Goal: Book appointment/travel/reservation

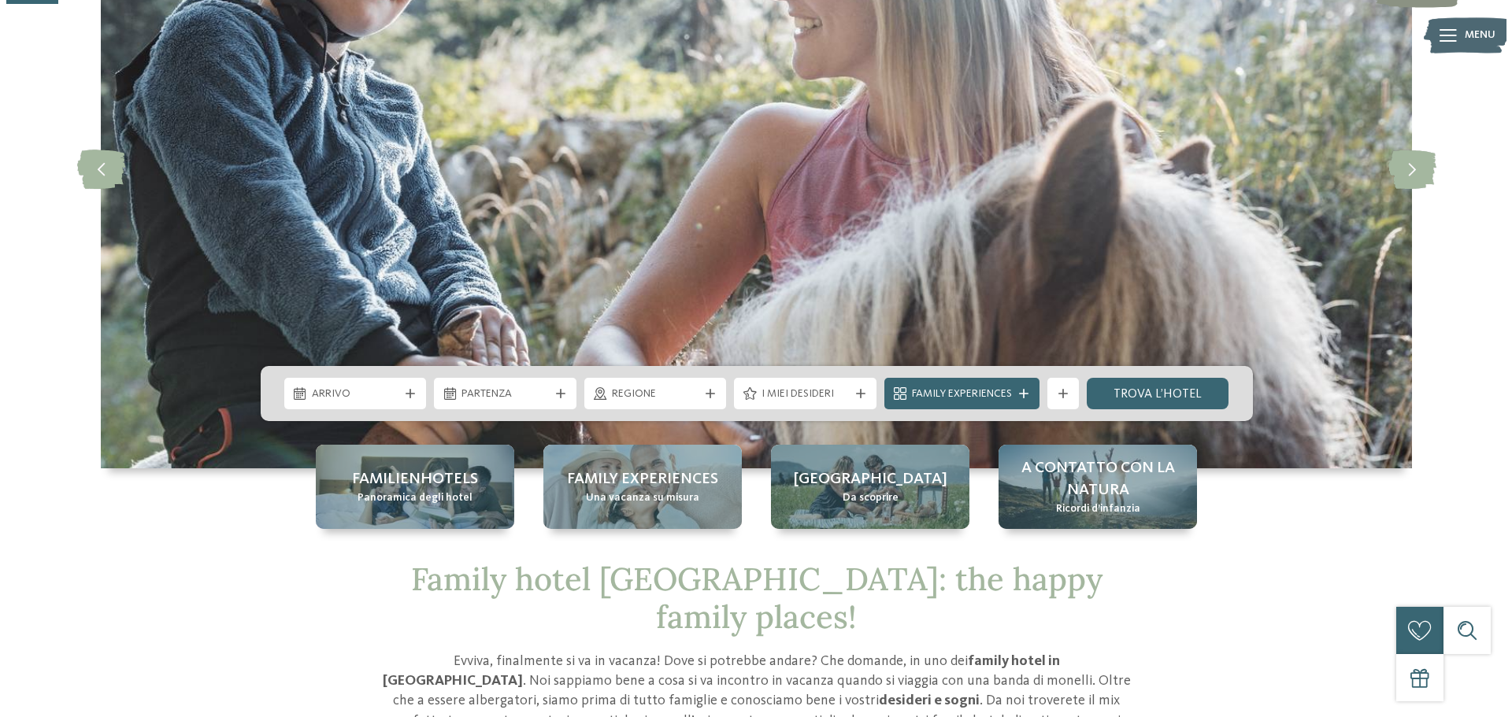
scroll to position [236, 0]
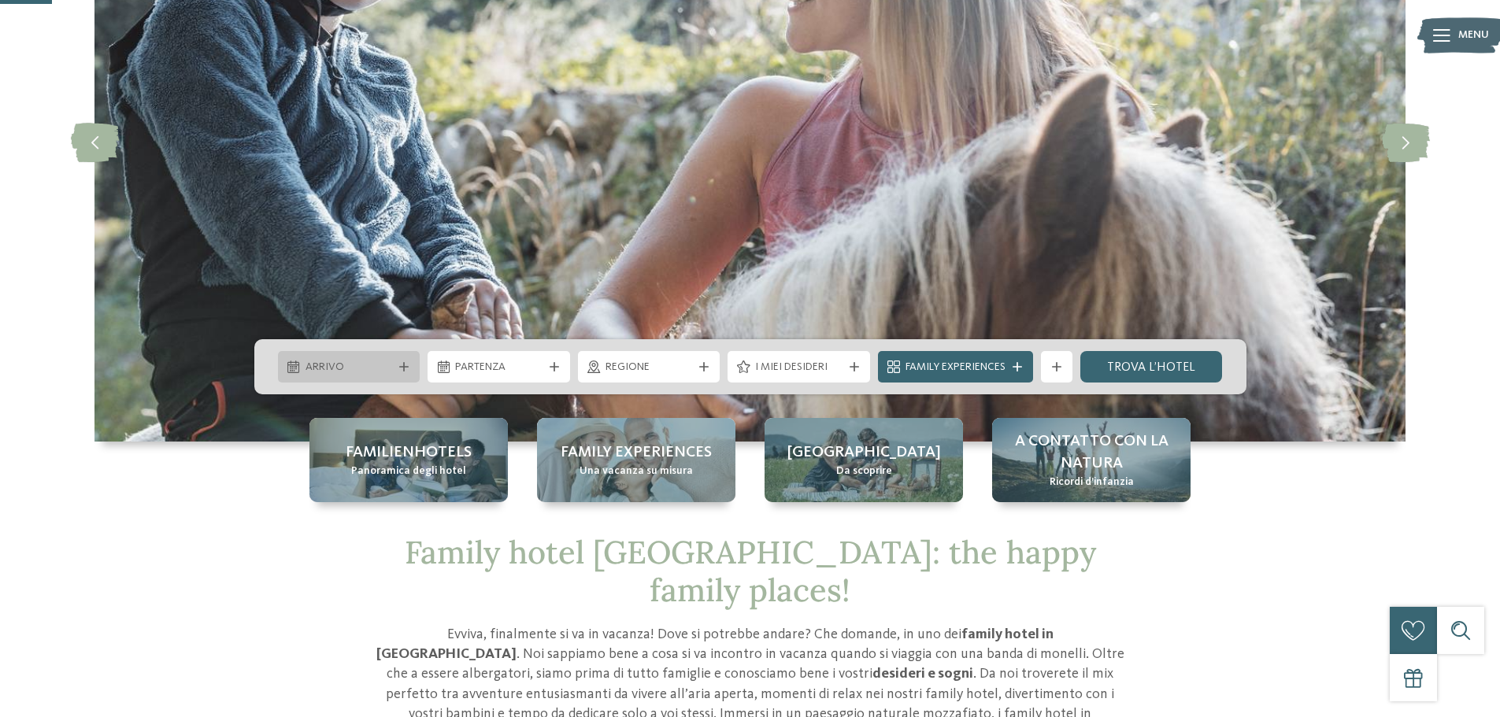
click at [404, 361] on div "Arrivo" at bounding box center [349, 367] width 143 height 32
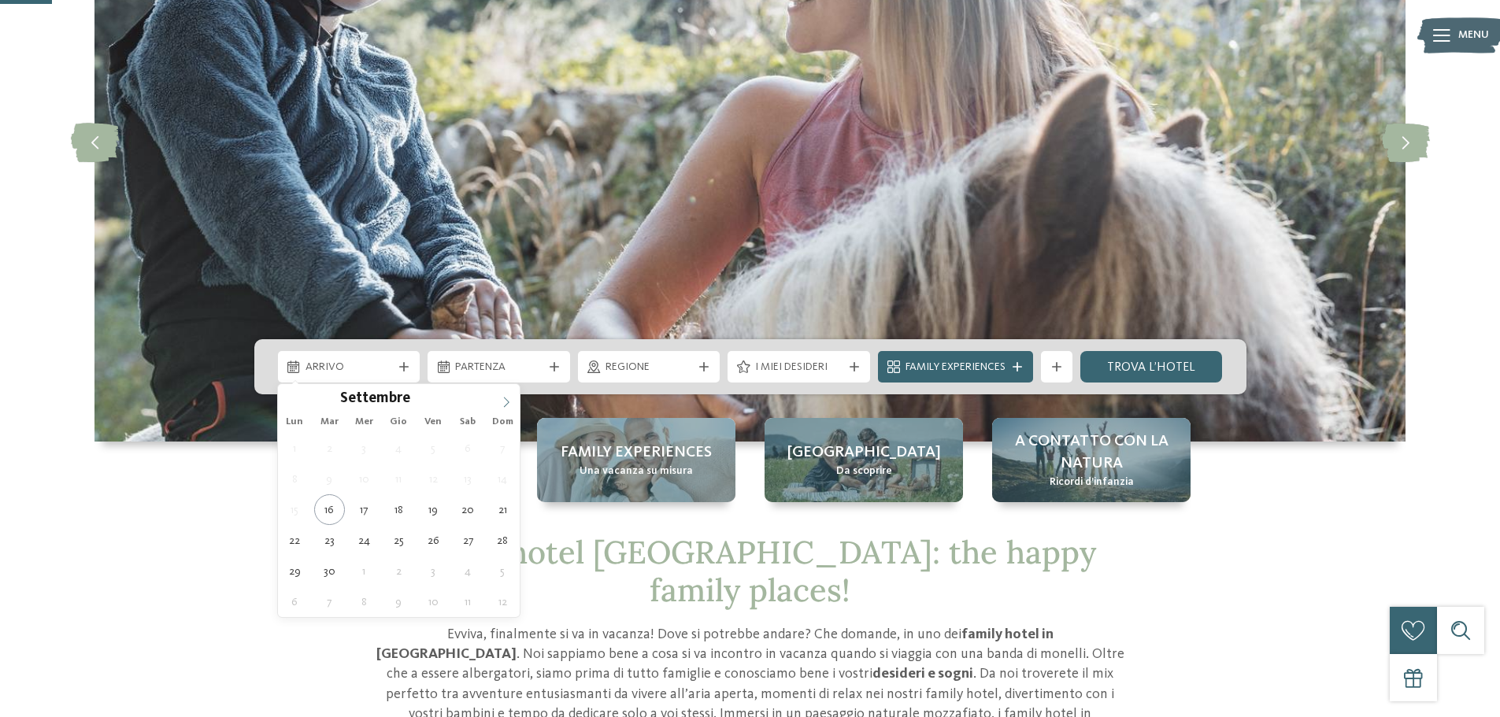
click at [506, 401] on icon at bounding box center [506, 402] width 11 height 11
click at [506, 402] on icon at bounding box center [506, 402] width 11 height 11
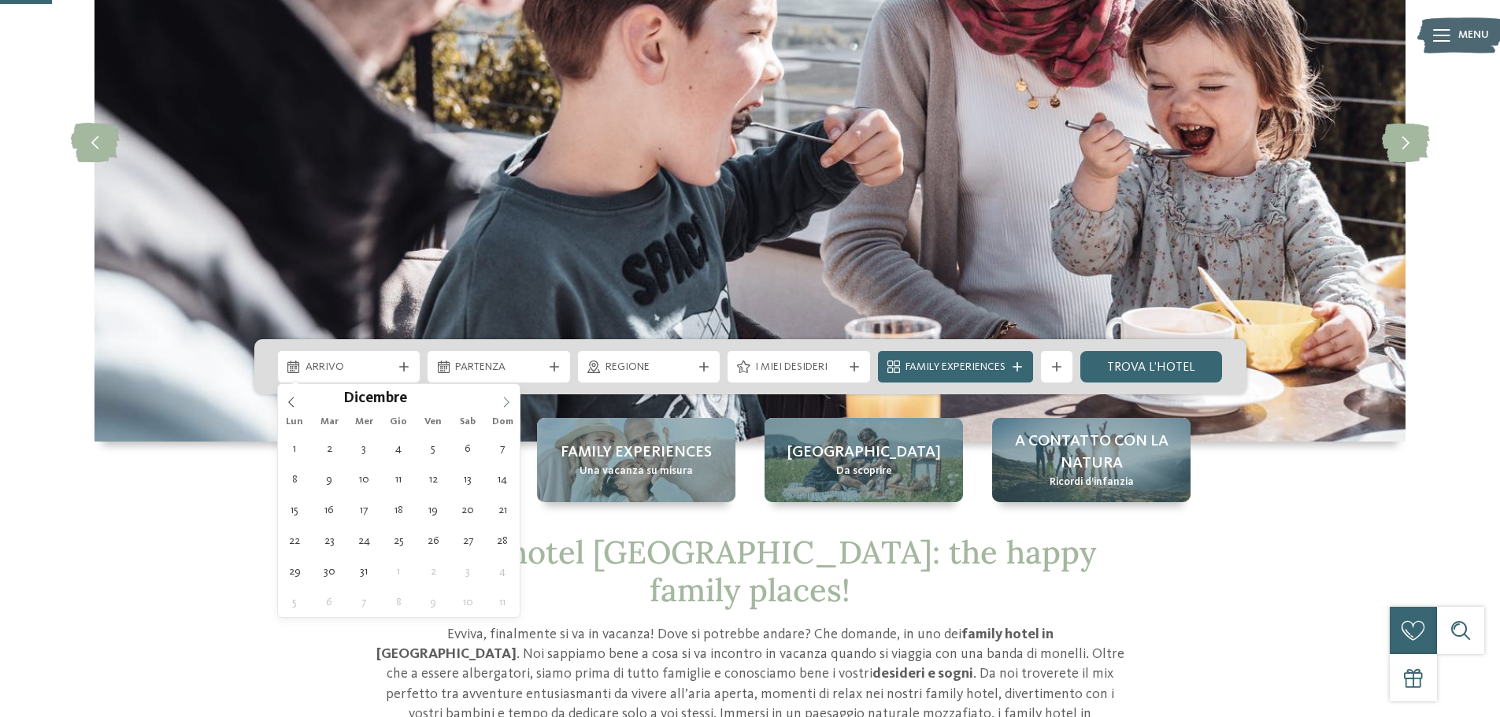
type input "****"
click at [495, 399] on span at bounding box center [506, 397] width 27 height 27
type div "01.01.2026"
type input "****"
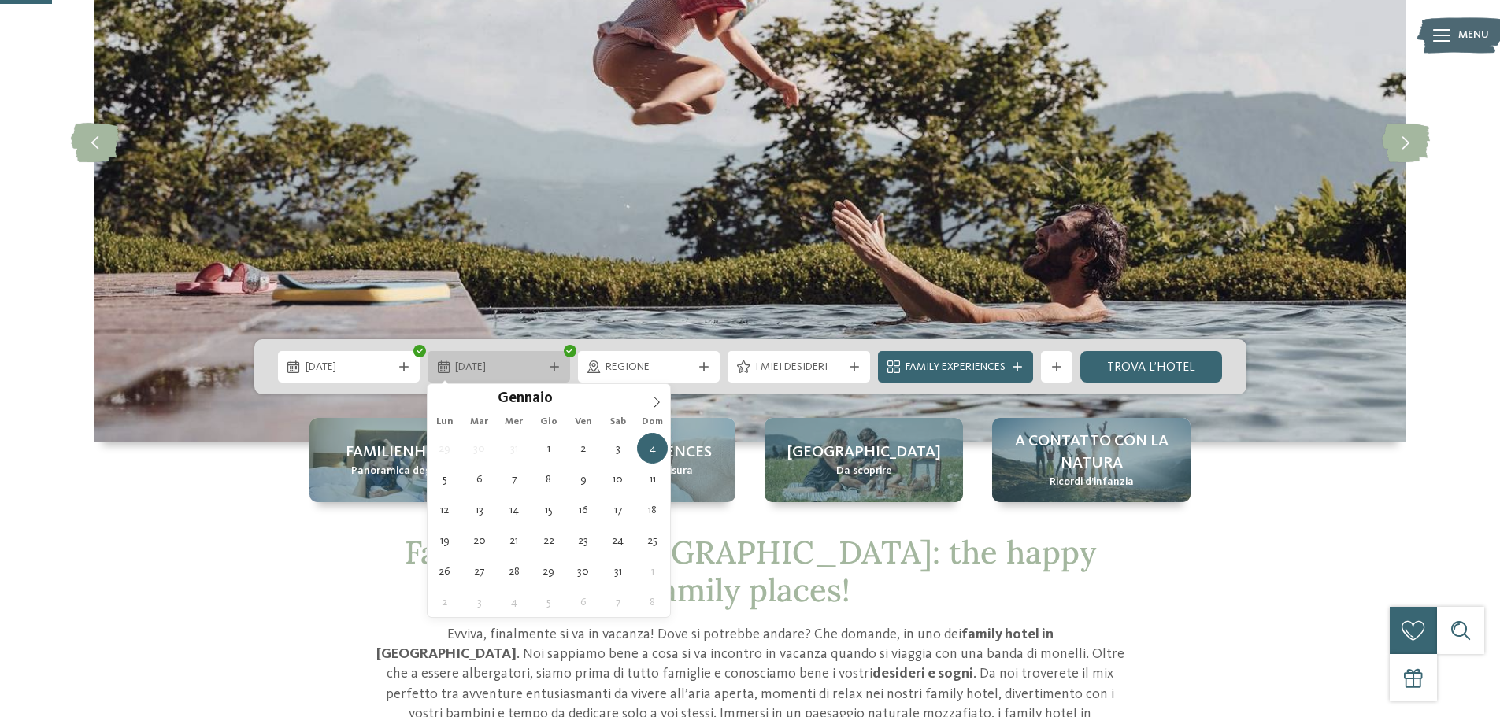
click at [559, 369] on div at bounding box center [555, 366] width 16 height 9
type div "05.01.2026"
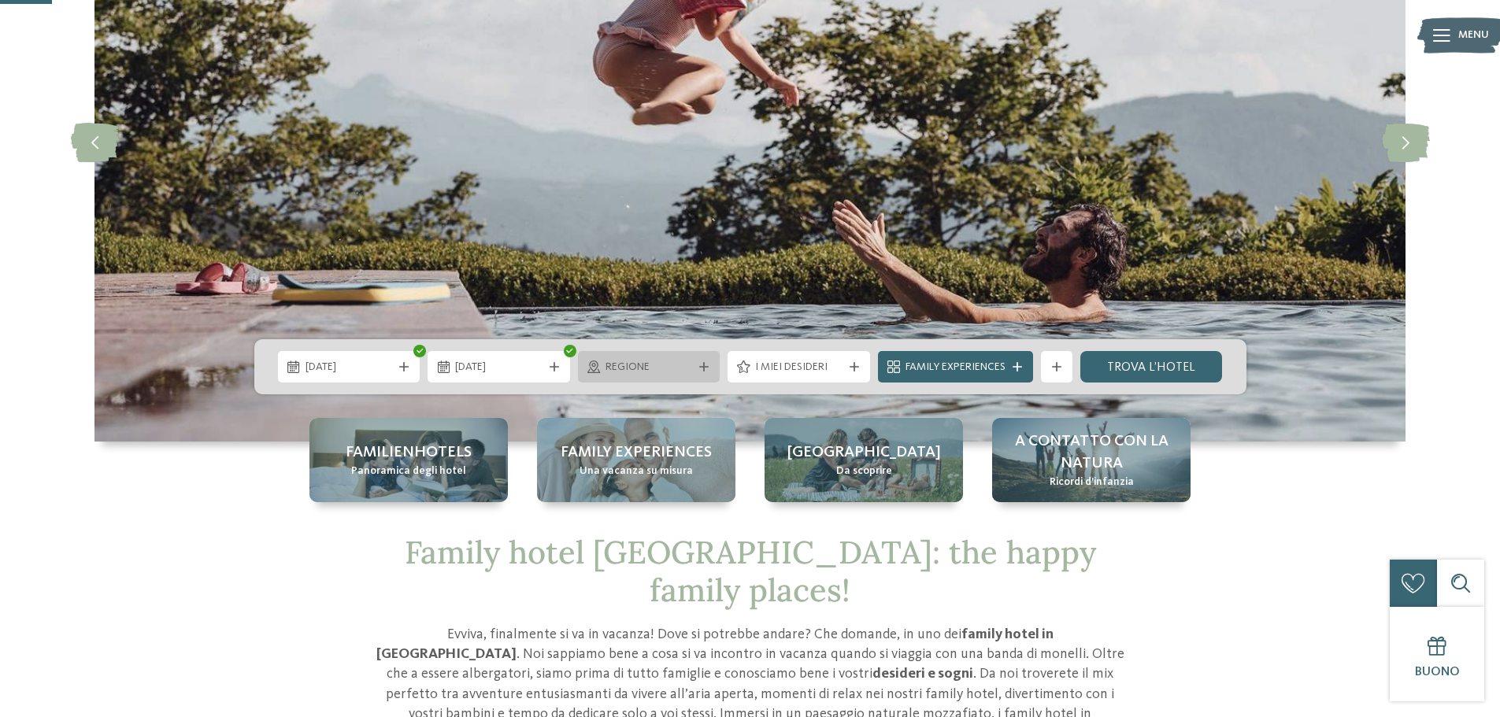
click at [691, 361] on span "Regione" at bounding box center [649, 368] width 87 height 16
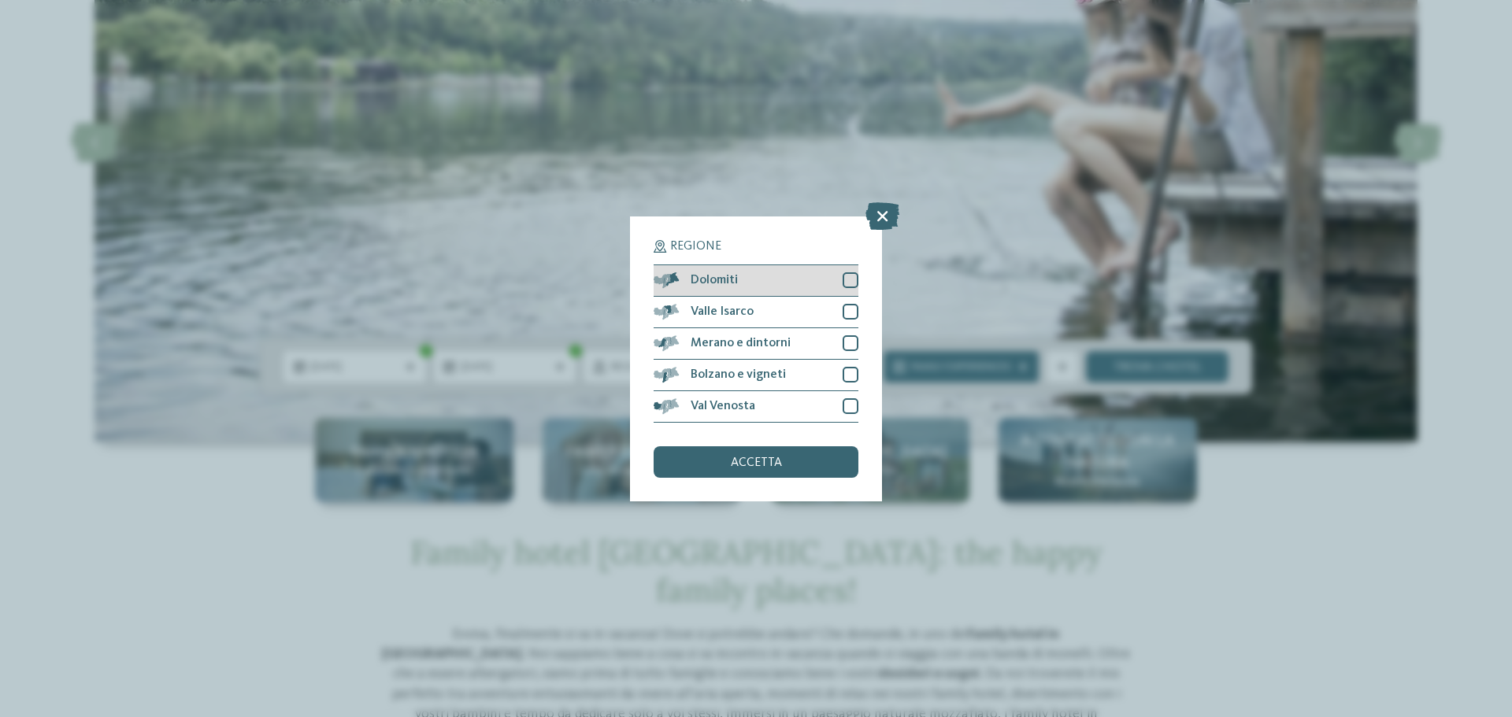
click at [712, 284] on span "Dolomiti" at bounding box center [714, 280] width 47 height 13
click at [736, 461] on span "accetta" at bounding box center [756, 463] width 51 height 13
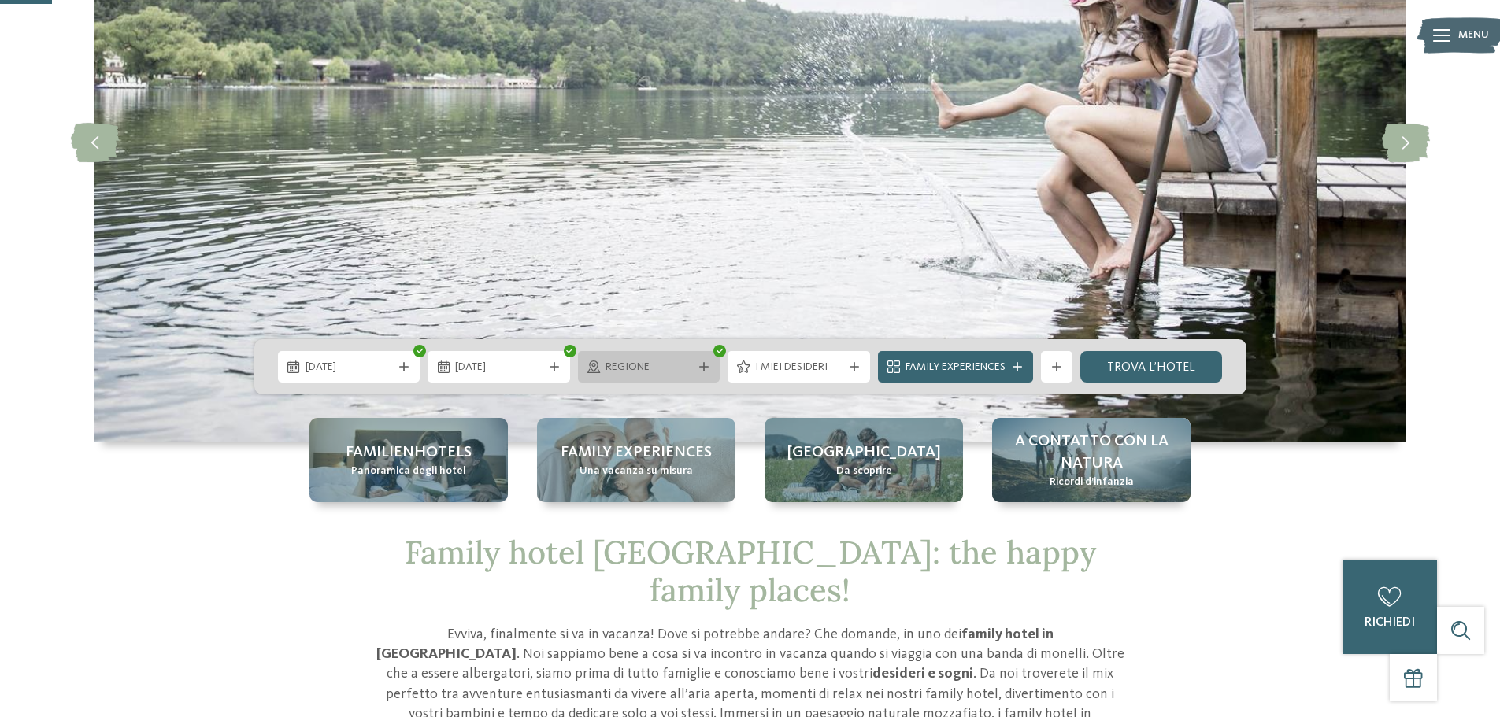
click at [679, 369] on span "Regione" at bounding box center [649, 368] width 87 height 16
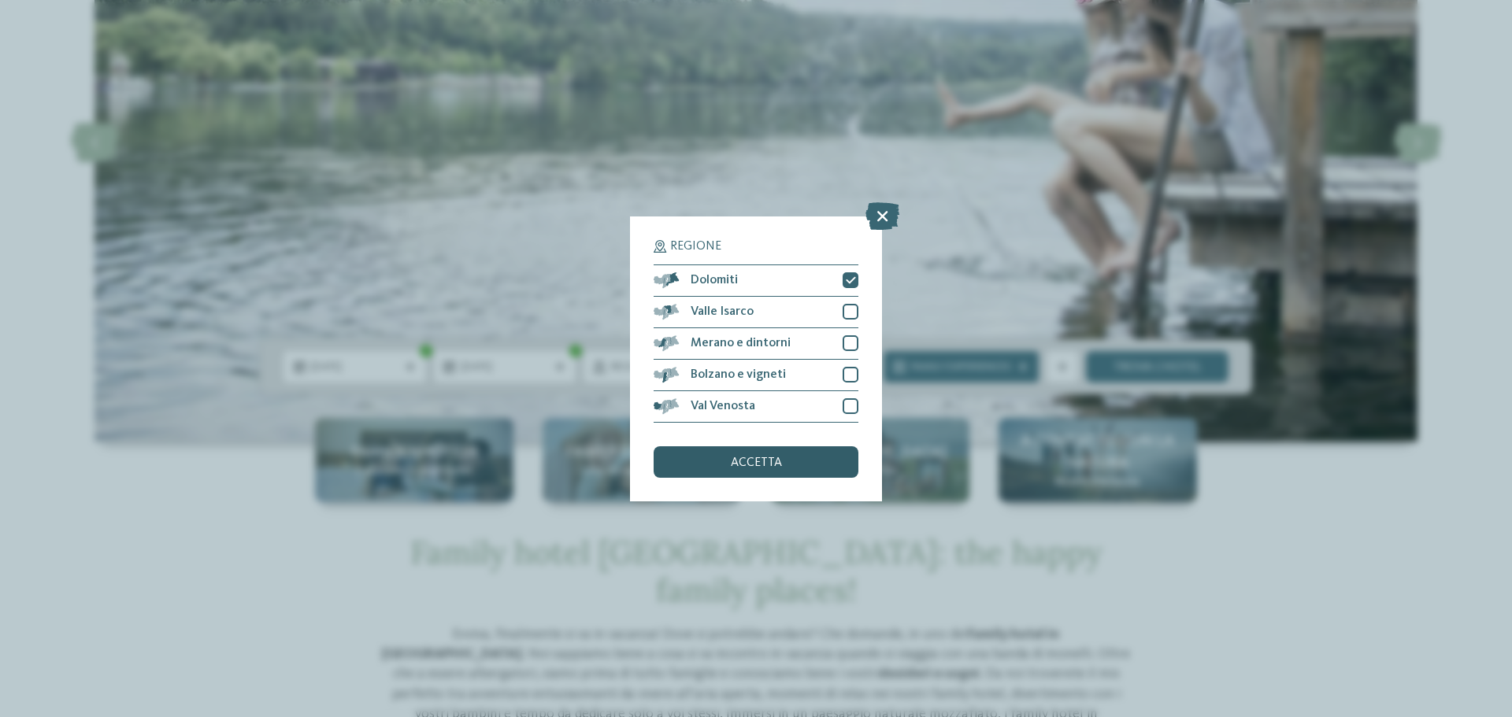
click at [772, 463] on span "accetta" at bounding box center [756, 463] width 51 height 13
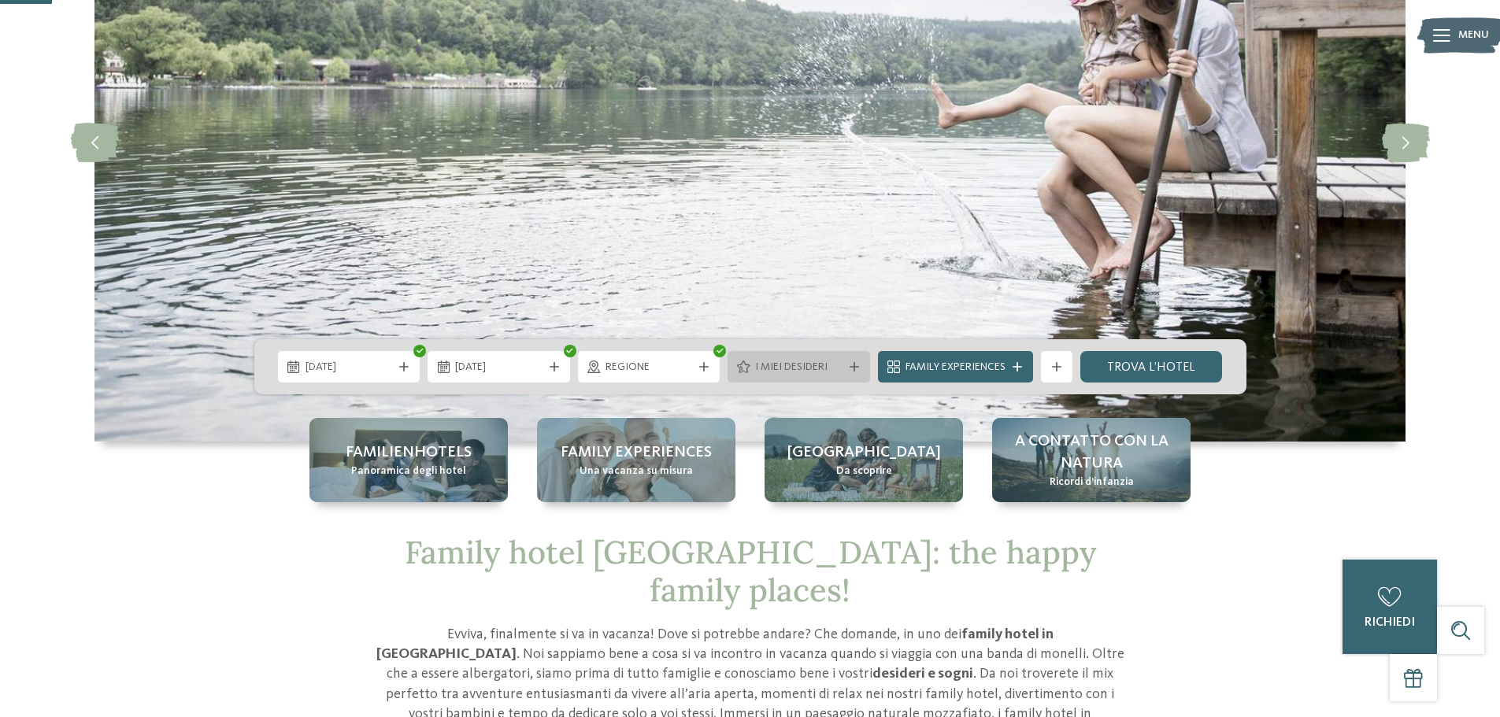
click at [769, 369] on span "I miei desideri" at bounding box center [798, 368] width 87 height 16
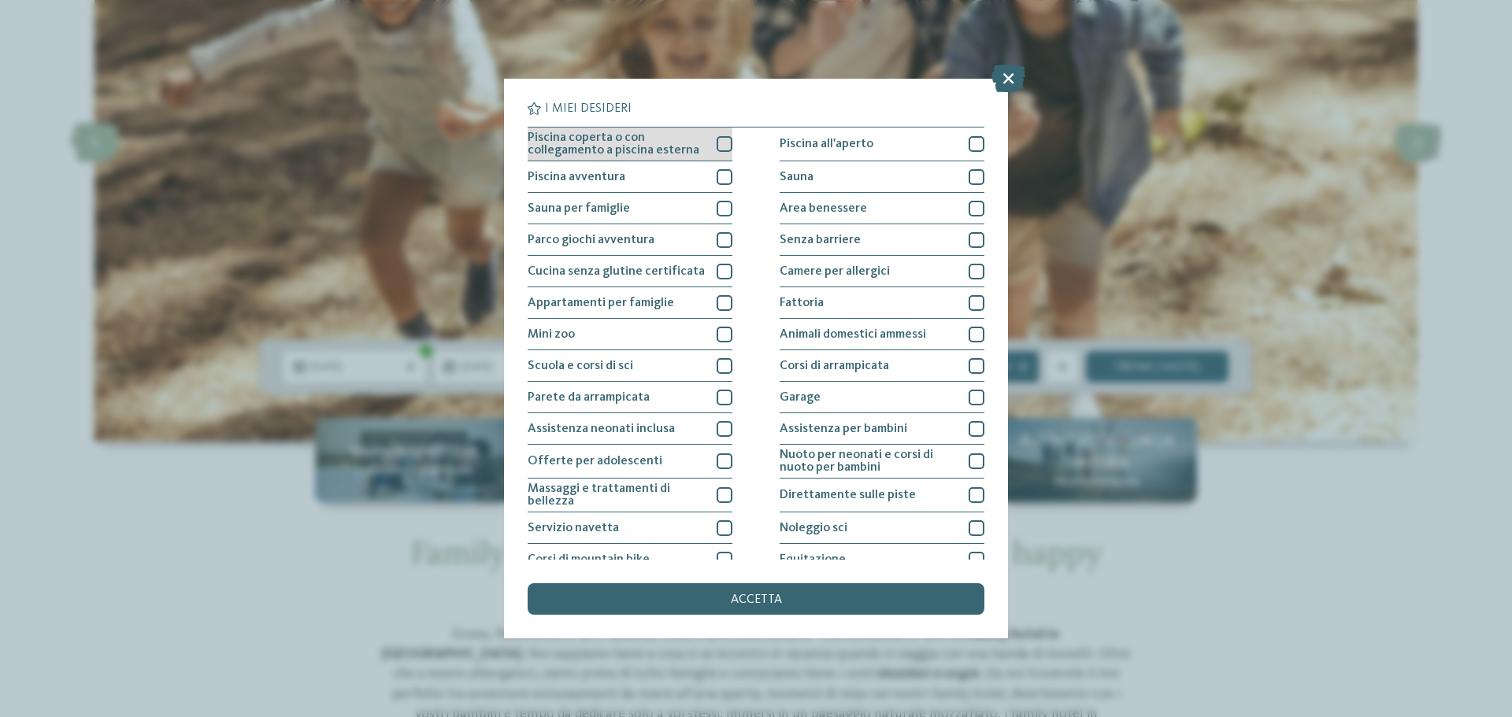
click at [662, 151] on span "Piscina coperta o con collegamento a piscina esterna" at bounding box center [616, 144] width 177 height 25
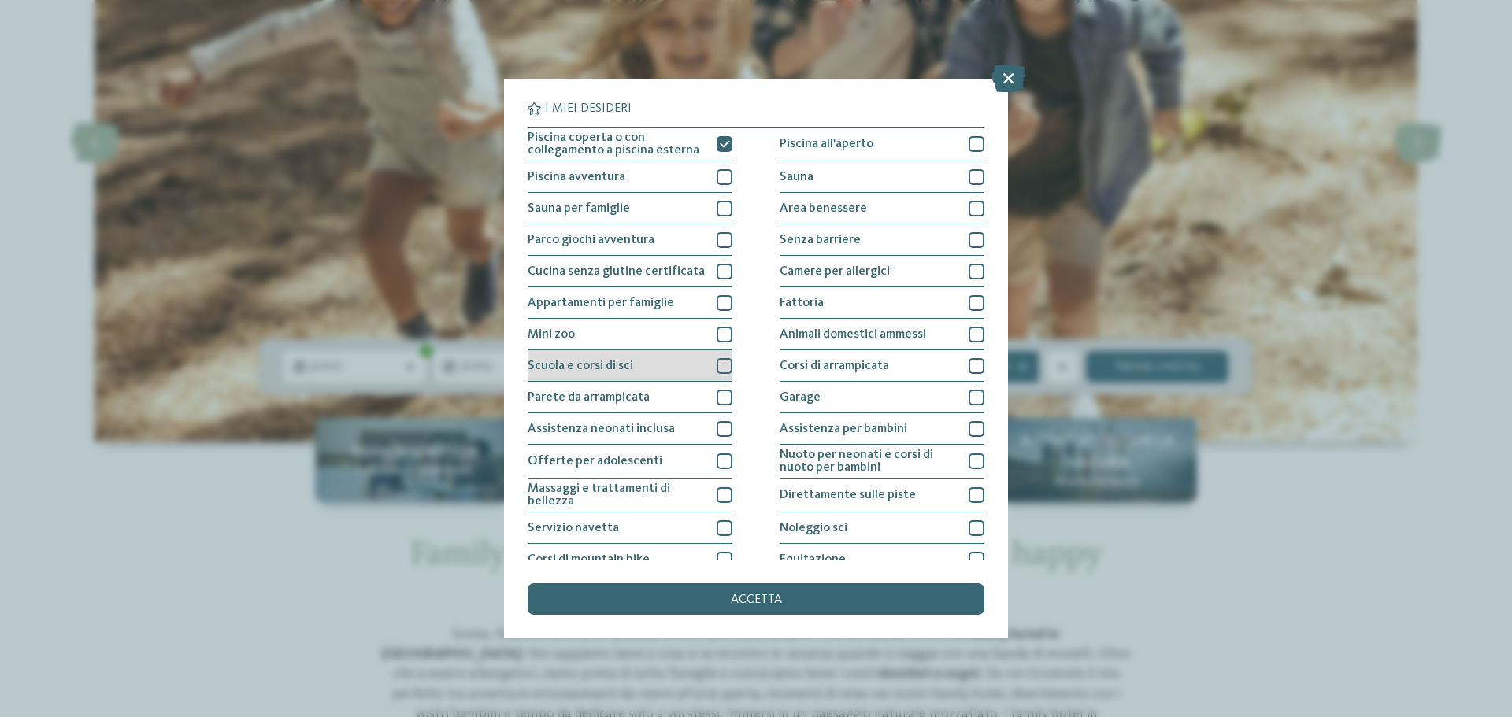
click at [670, 358] on div "Scuola e corsi di sci" at bounding box center [630, 366] width 205 height 32
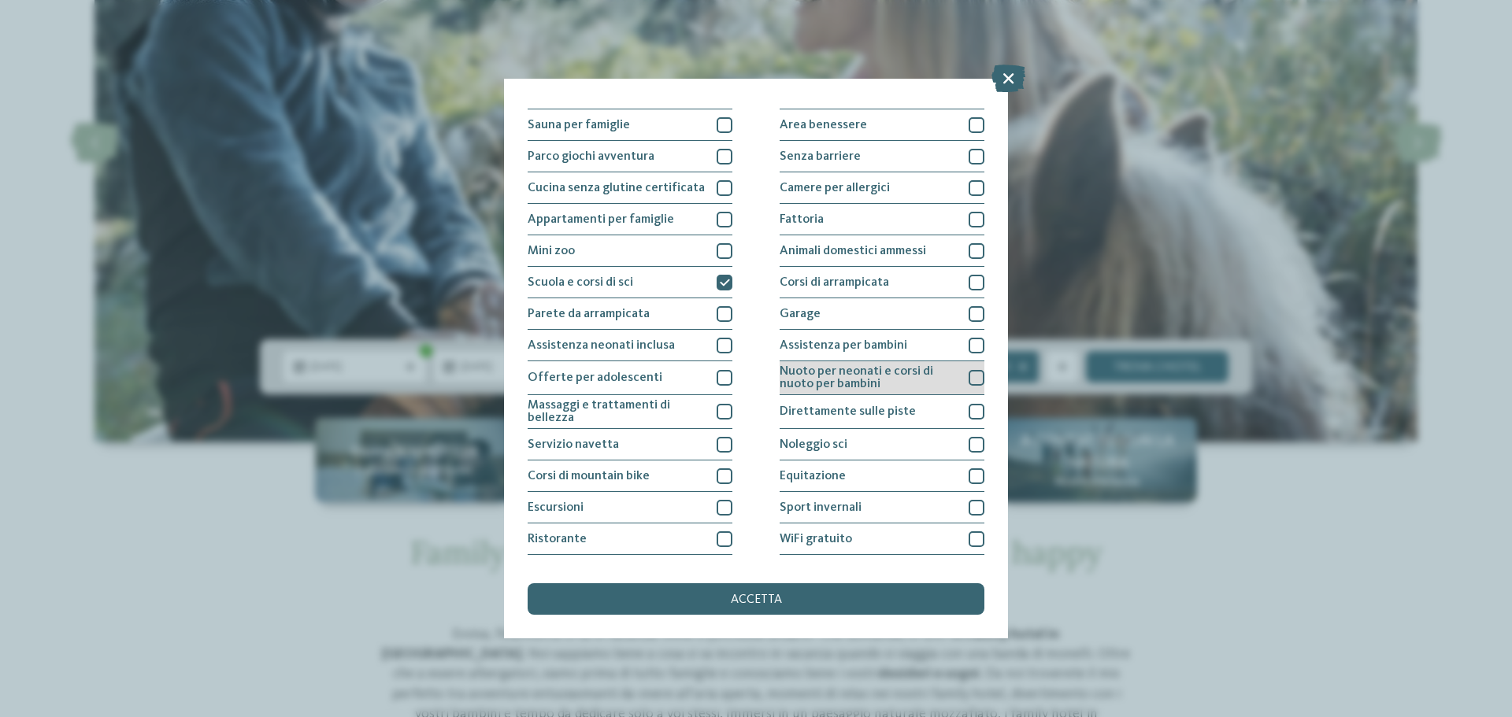
scroll to position [110, 0]
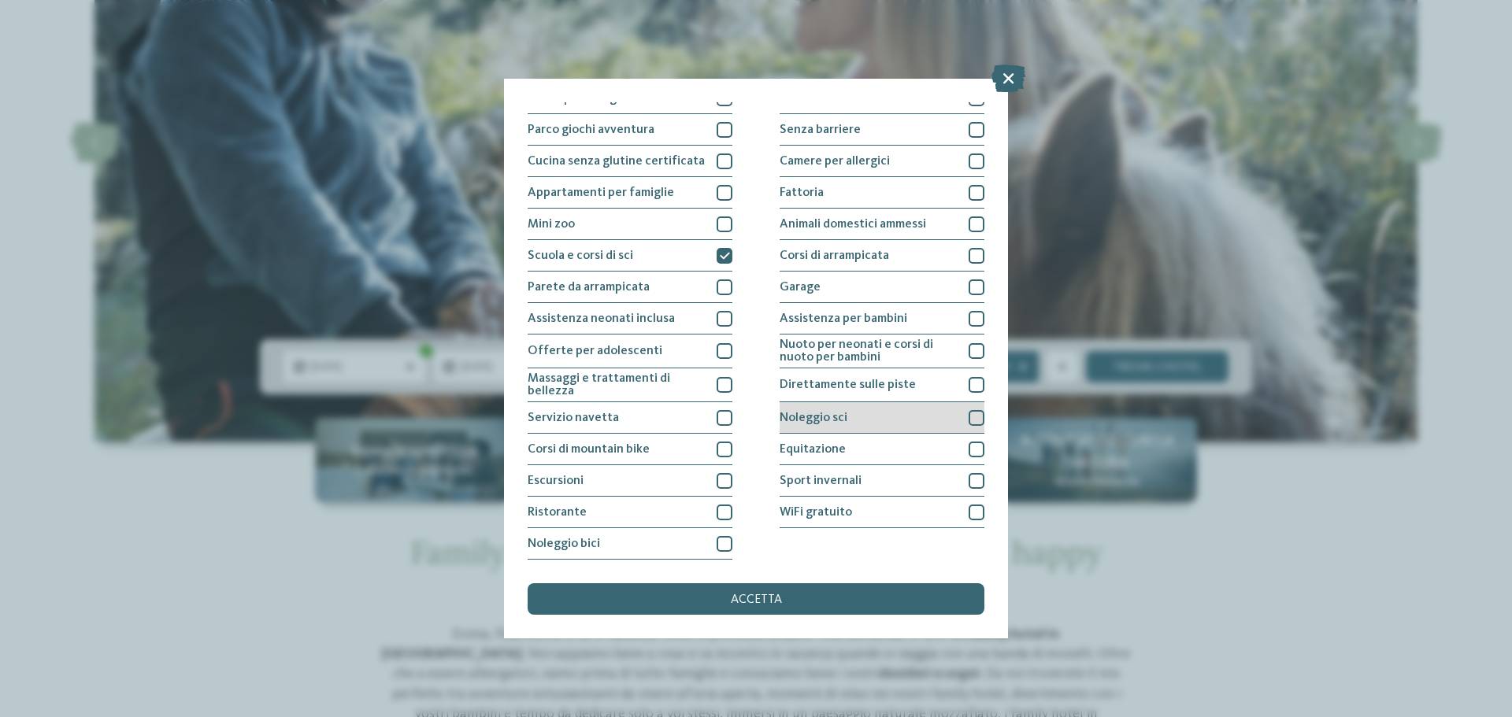
click at [874, 417] on div "Noleggio sci" at bounding box center [882, 418] width 205 height 32
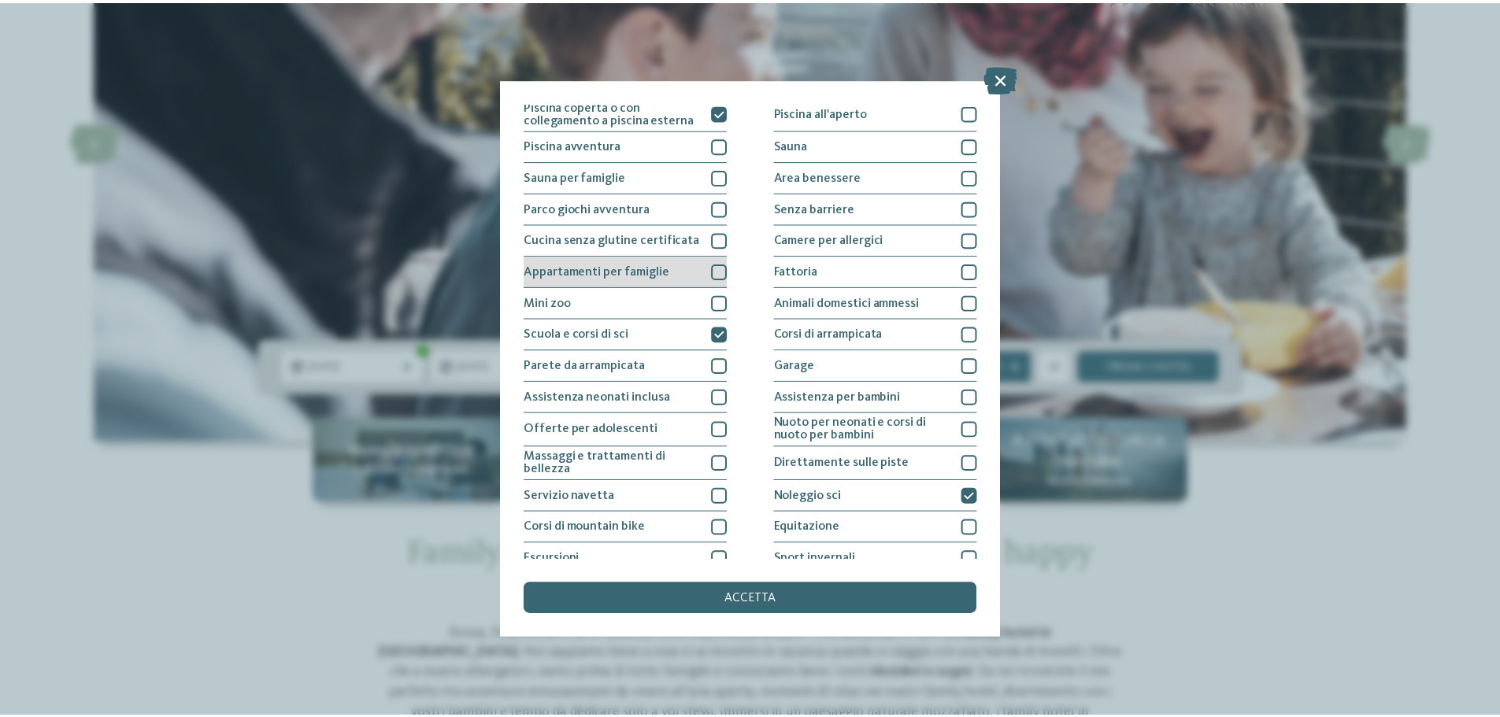
scroll to position [0, 0]
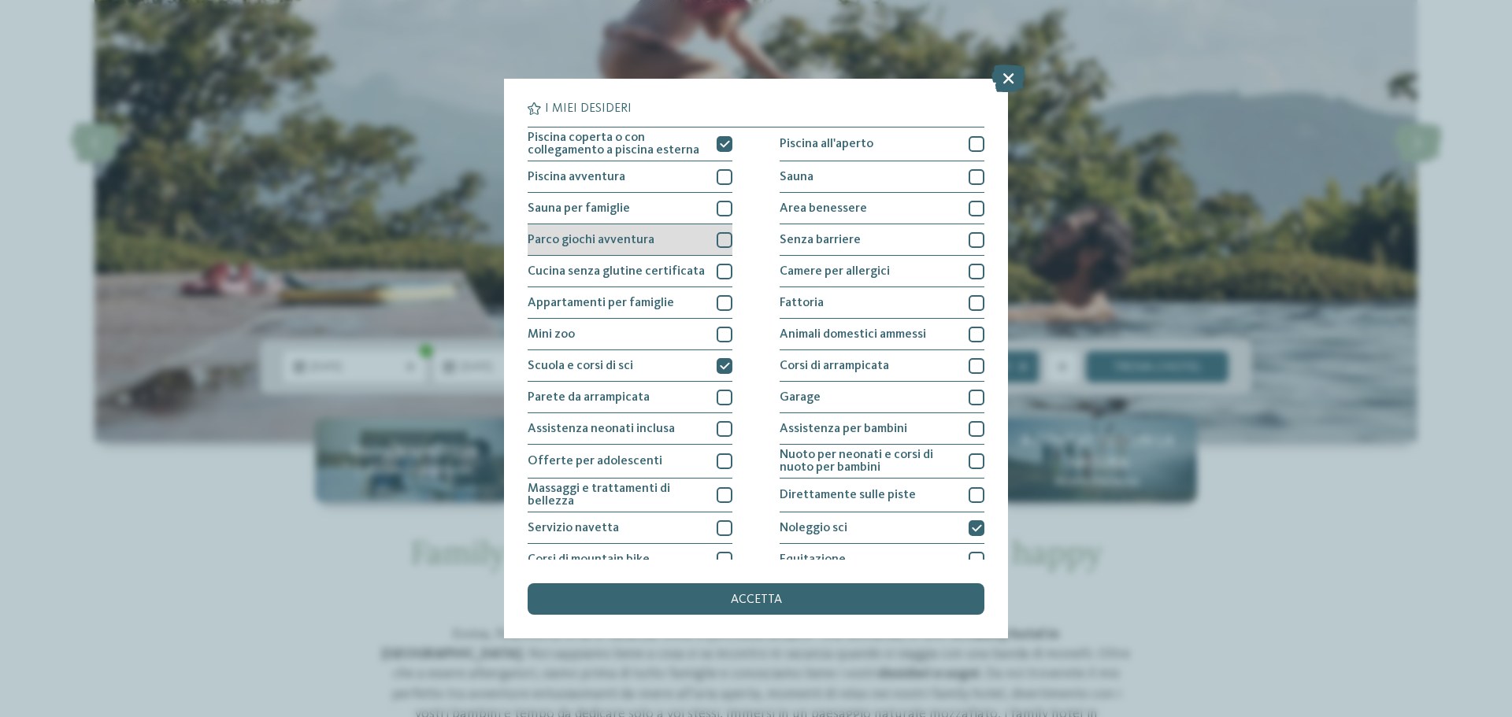
click at [594, 243] on span "Parco giochi avventura" at bounding box center [591, 240] width 127 height 13
click at [733, 610] on div "accetta" at bounding box center [756, 600] width 457 height 32
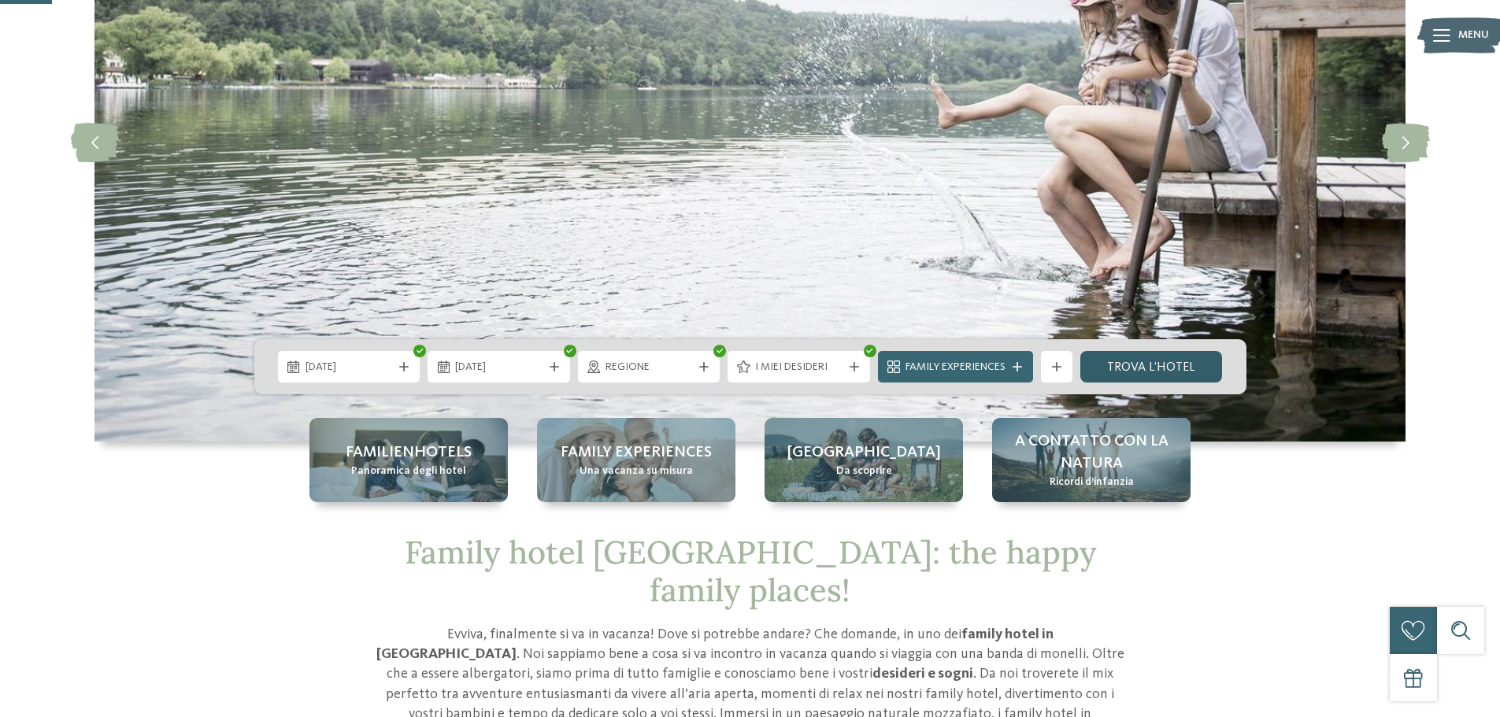
drag, startPoint x: 1156, startPoint y: 372, endPoint x: 1130, endPoint y: 358, distance: 30.0
click at [1156, 372] on link "trova l’hotel" at bounding box center [1151, 367] width 143 height 32
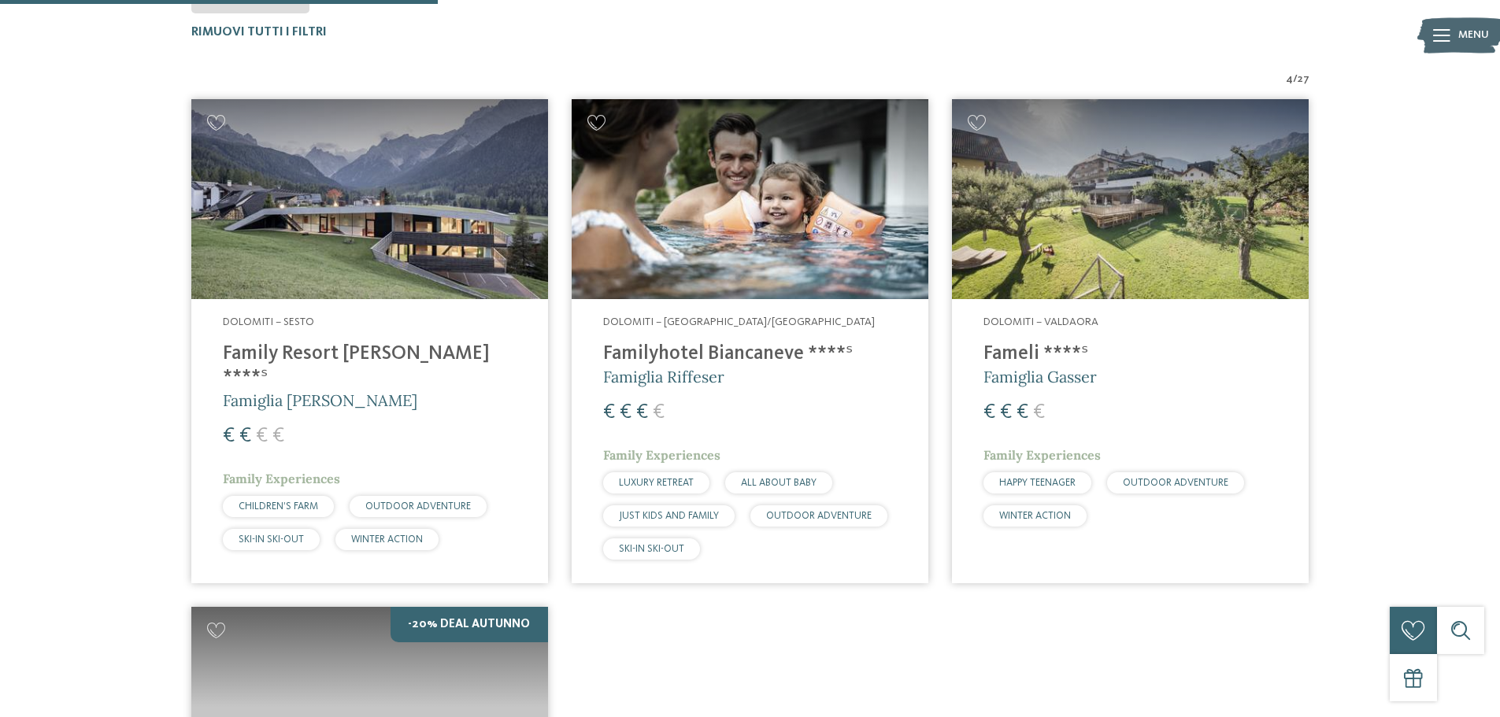
scroll to position [556, 0]
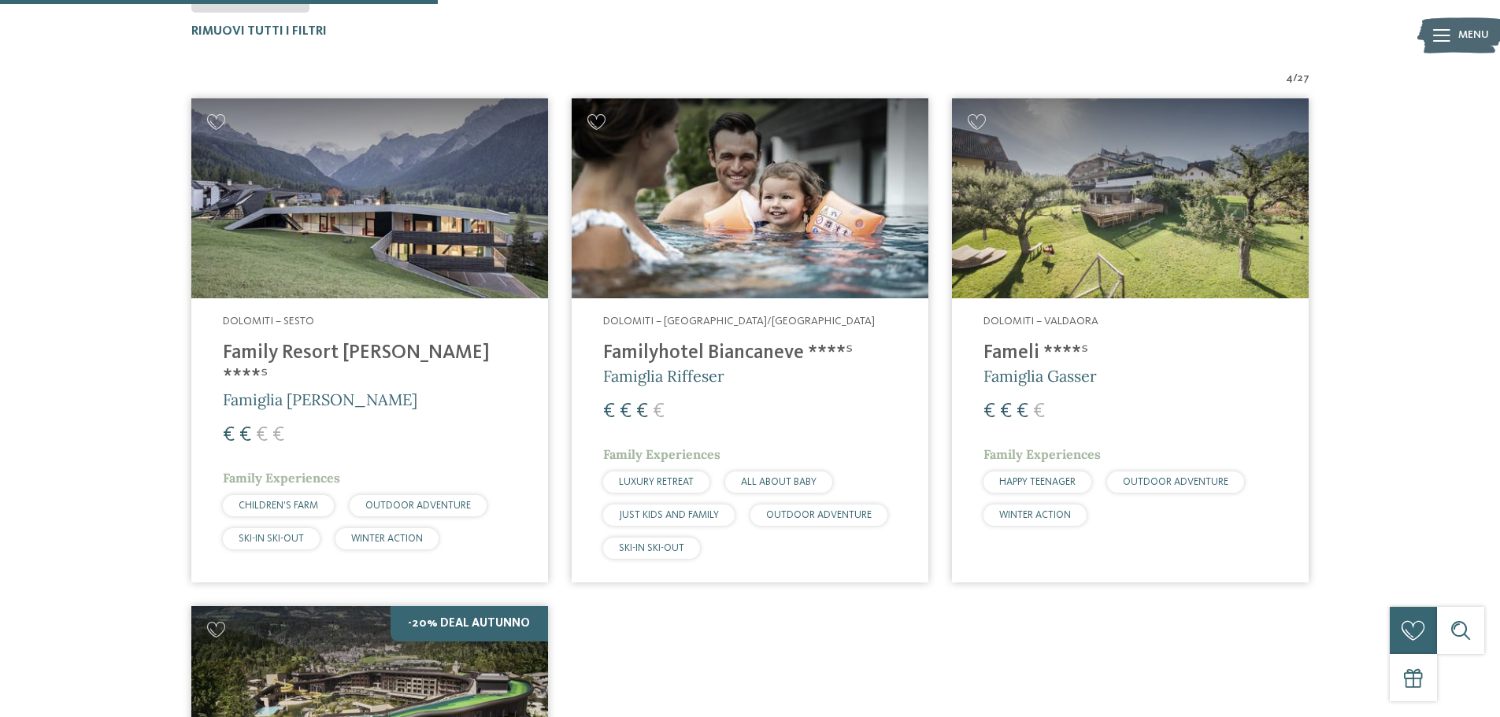
click at [373, 263] on img at bounding box center [369, 198] width 357 height 201
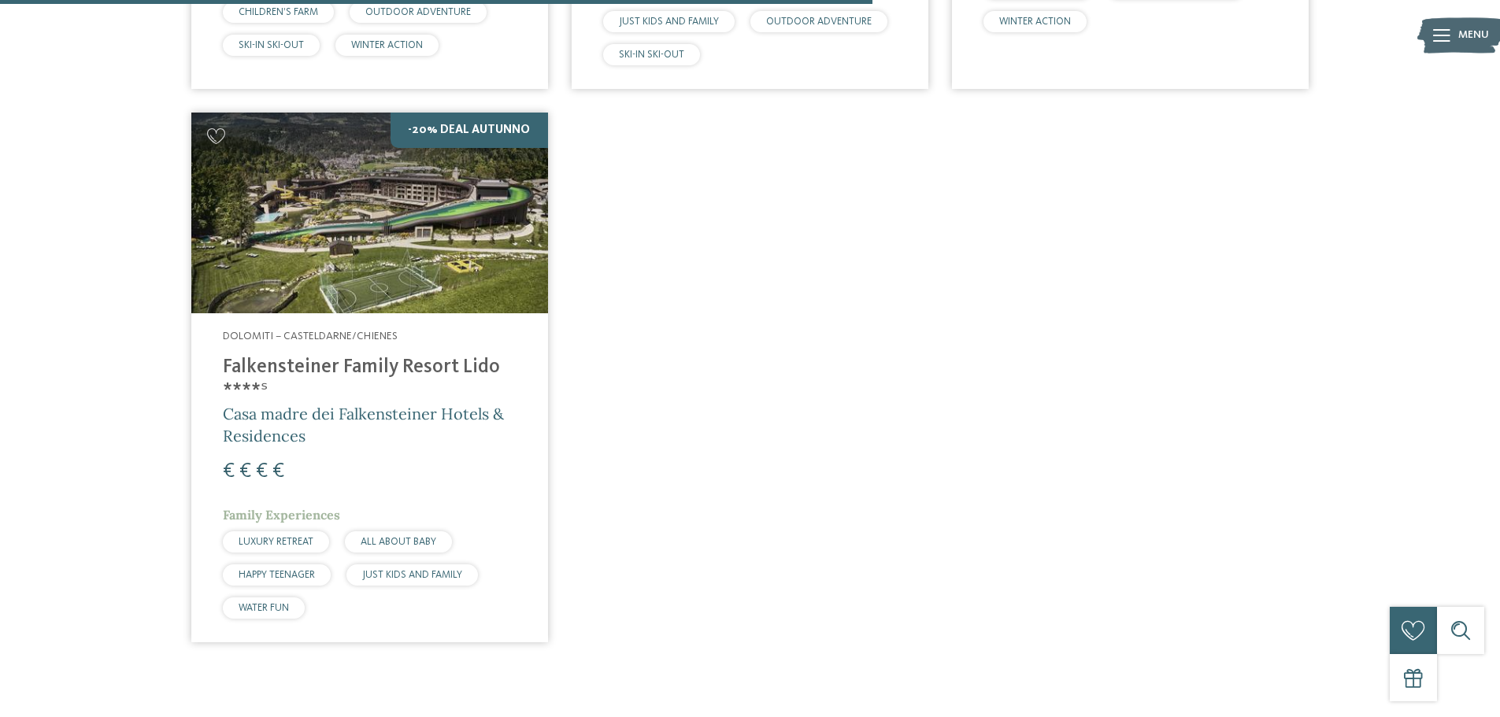
scroll to position [1107, 0]
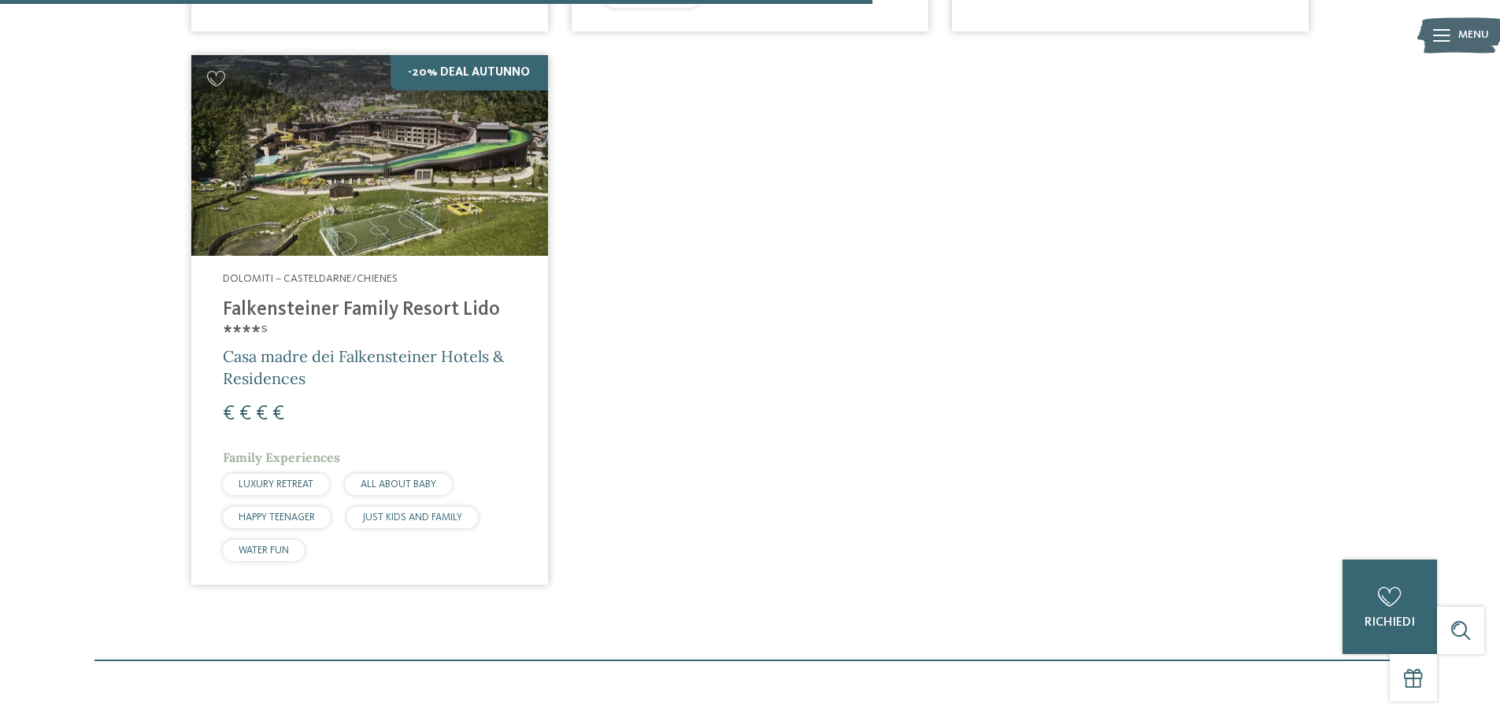
click at [432, 228] on img at bounding box center [369, 155] width 357 height 201
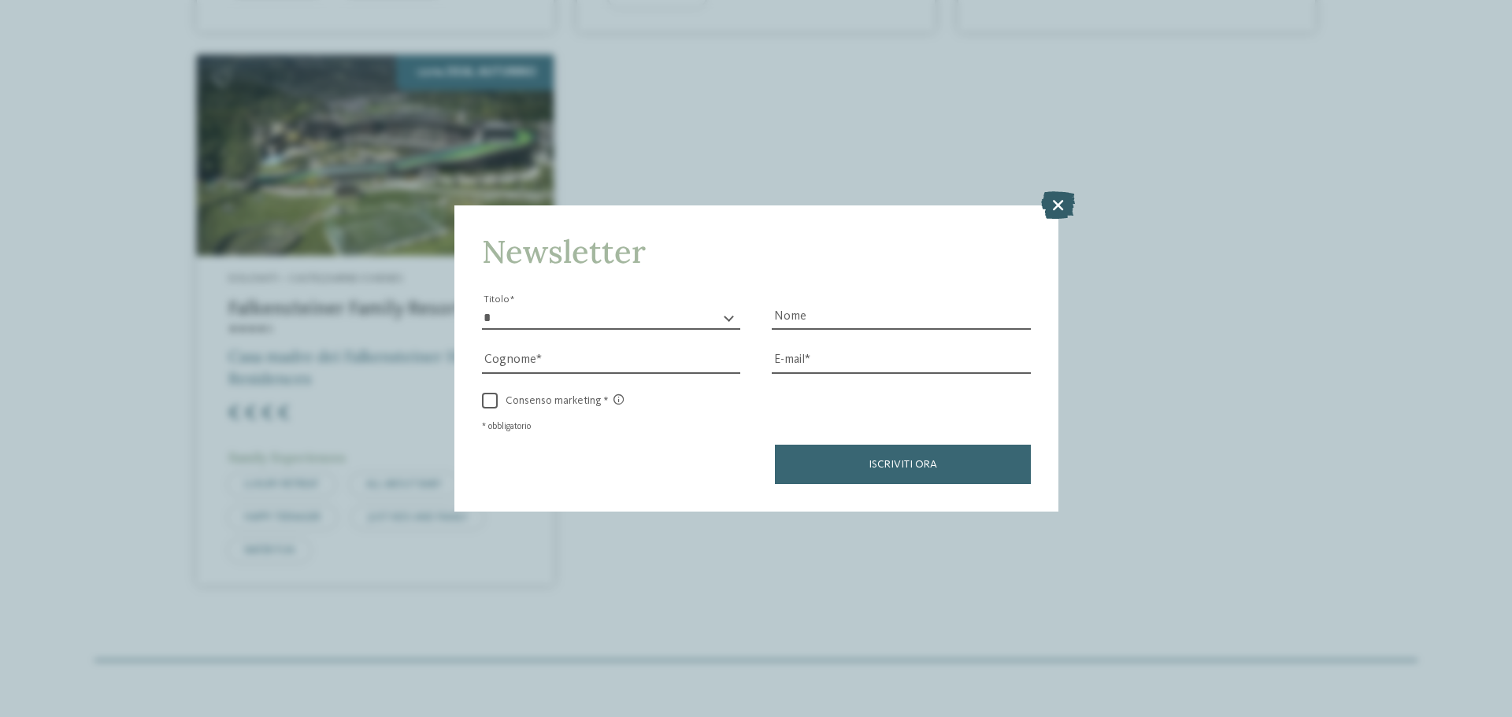
click at [1070, 207] on icon at bounding box center [1058, 205] width 34 height 28
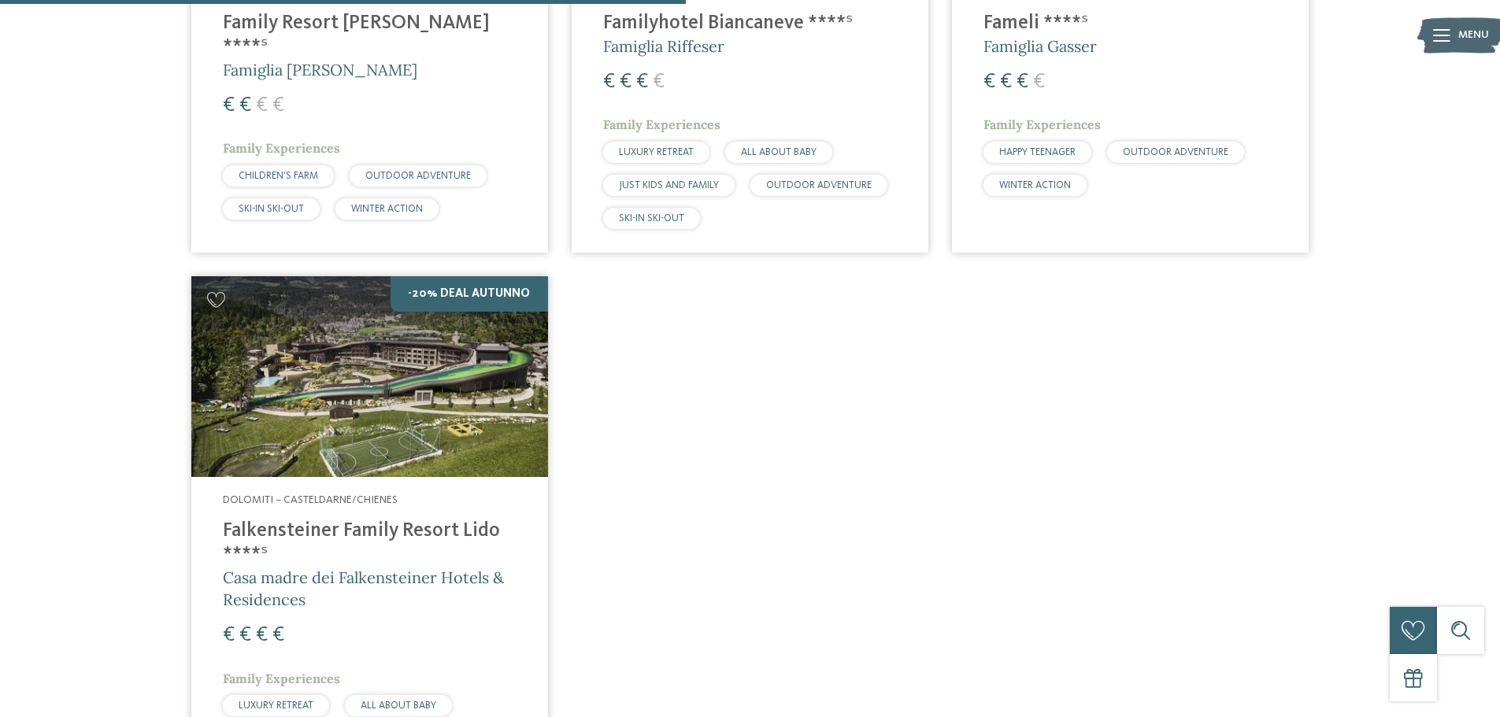
scroll to position [871, 0]
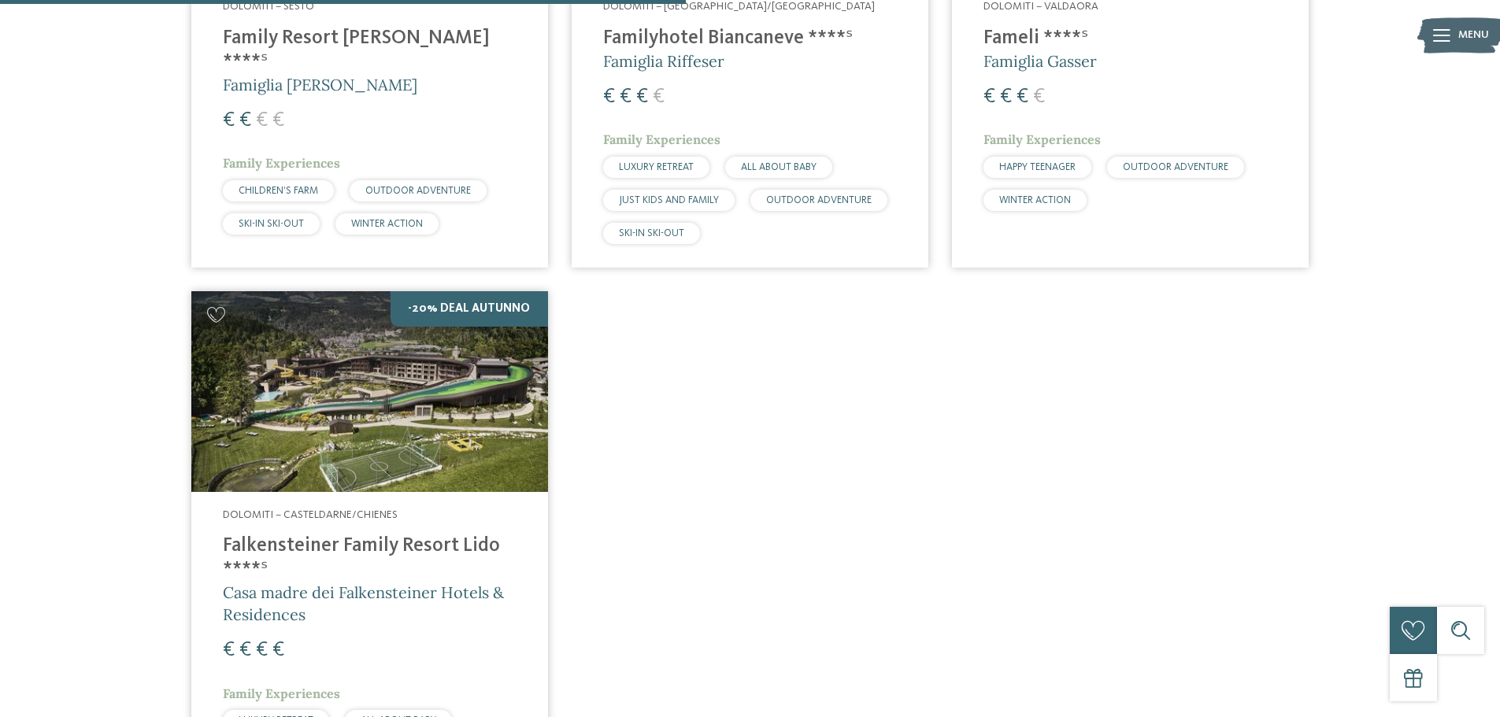
click at [288, 344] on img at bounding box center [369, 391] width 357 height 201
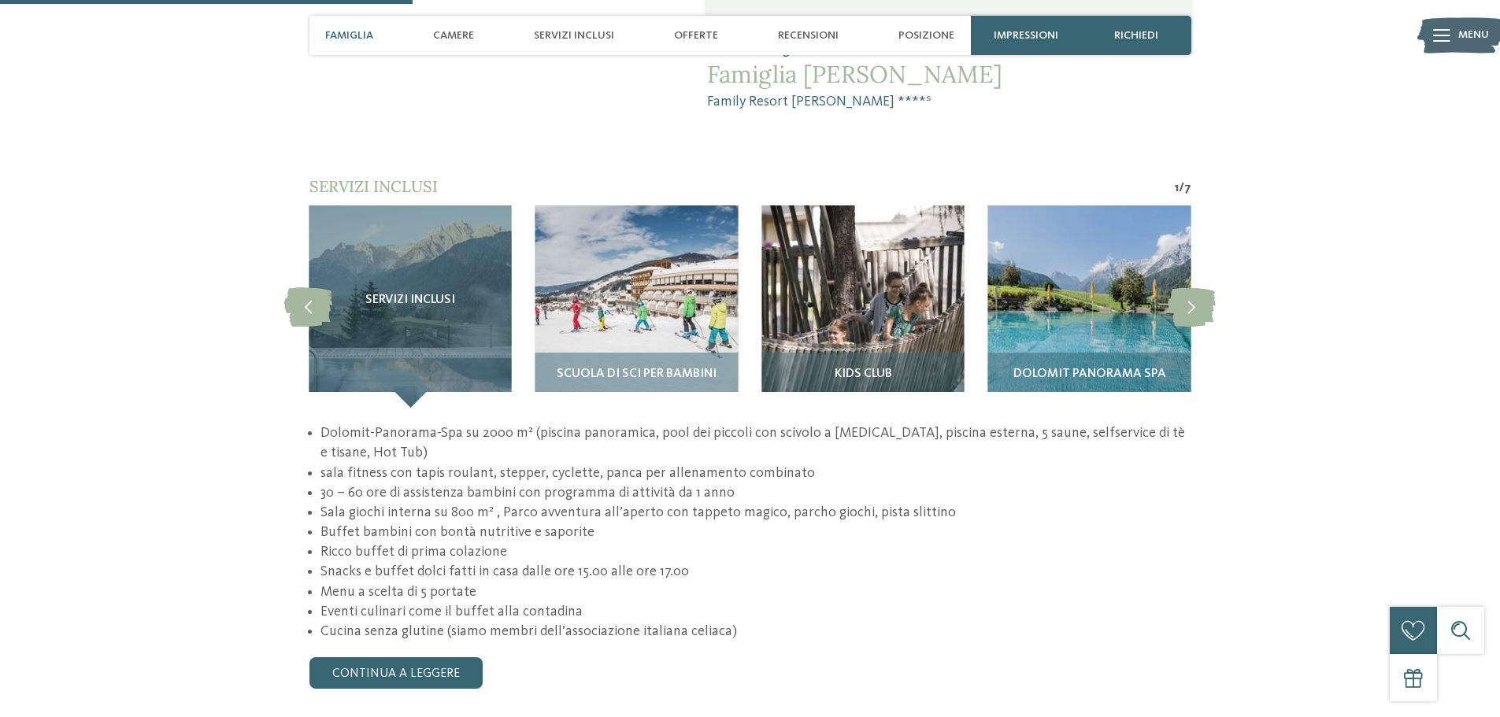
scroll to position [1418, 0]
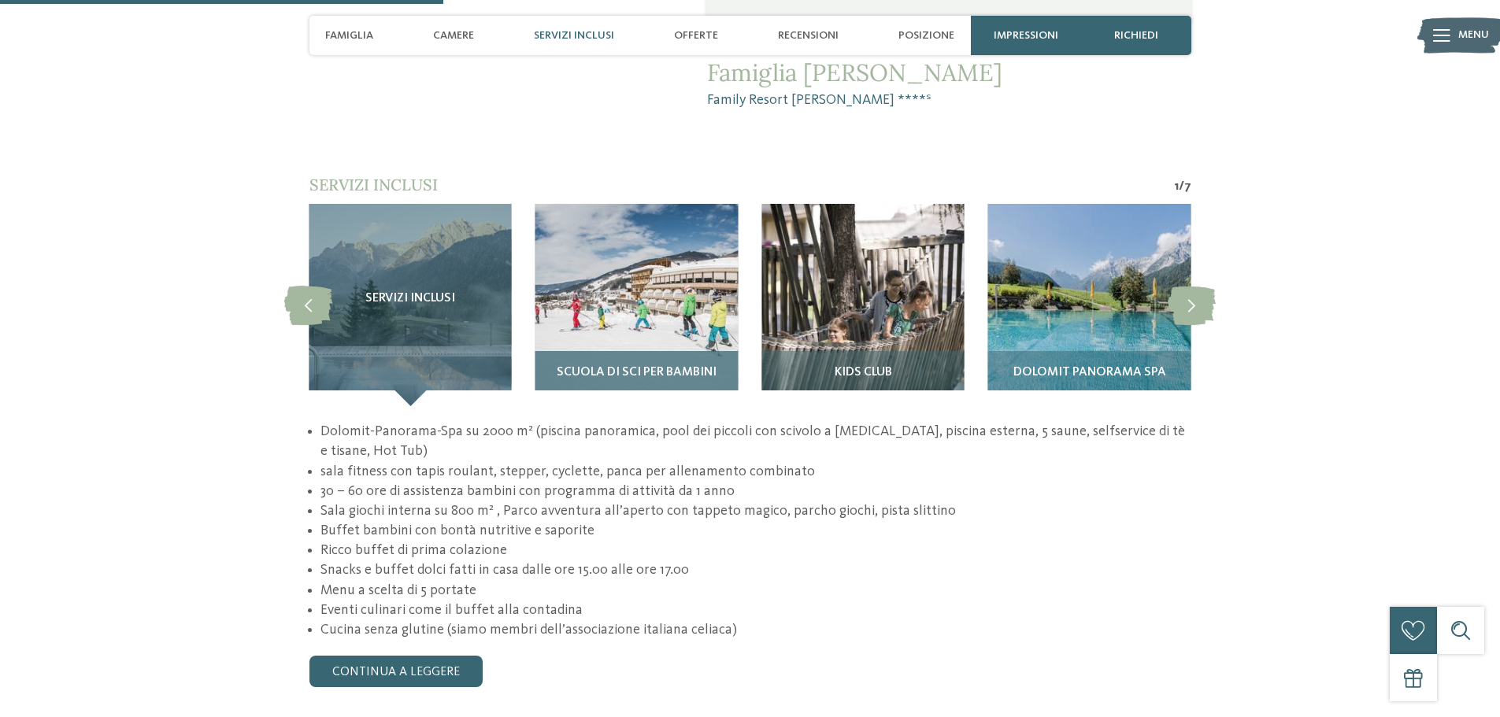
click at [645, 366] on span "Scuola di sci per bambini" at bounding box center [637, 373] width 160 height 14
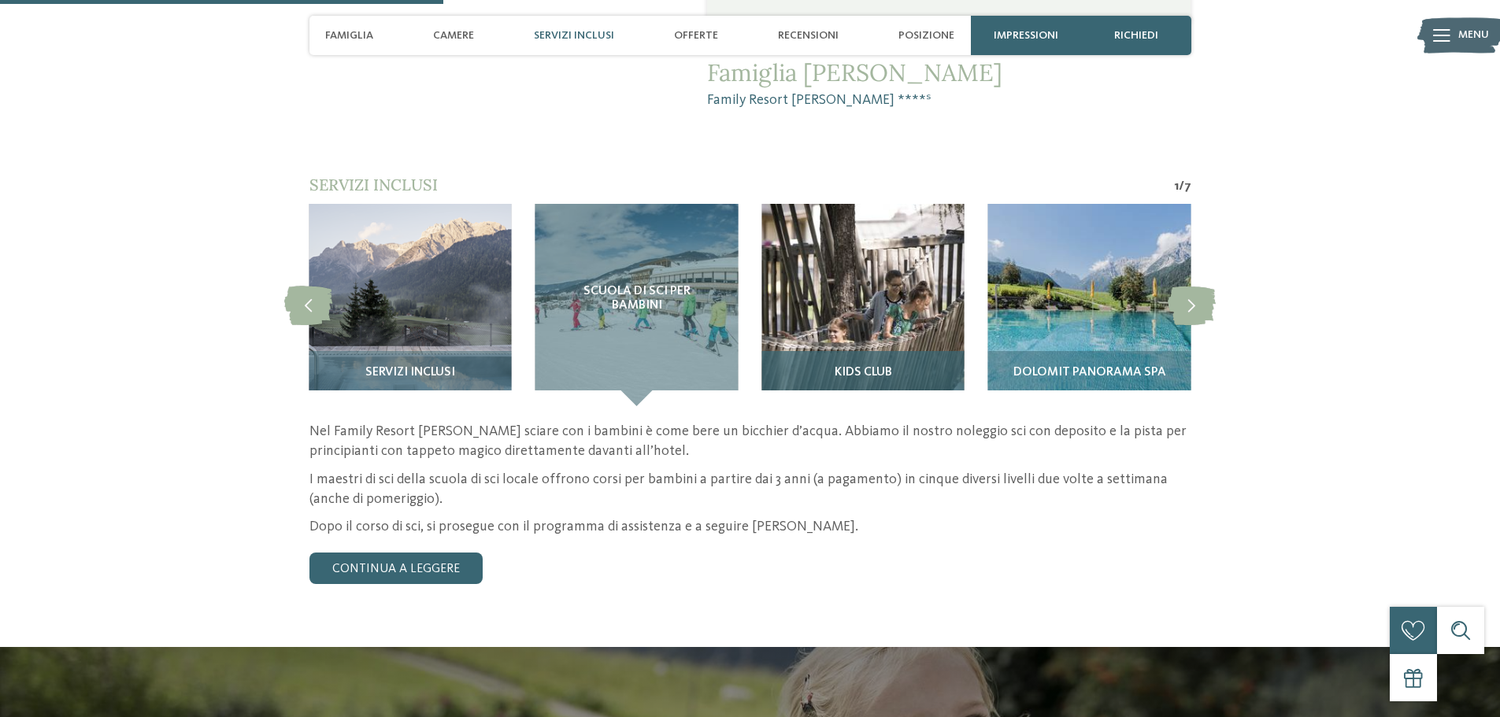
click at [870, 366] on span "Kids Club" at bounding box center [863, 373] width 57 height 14
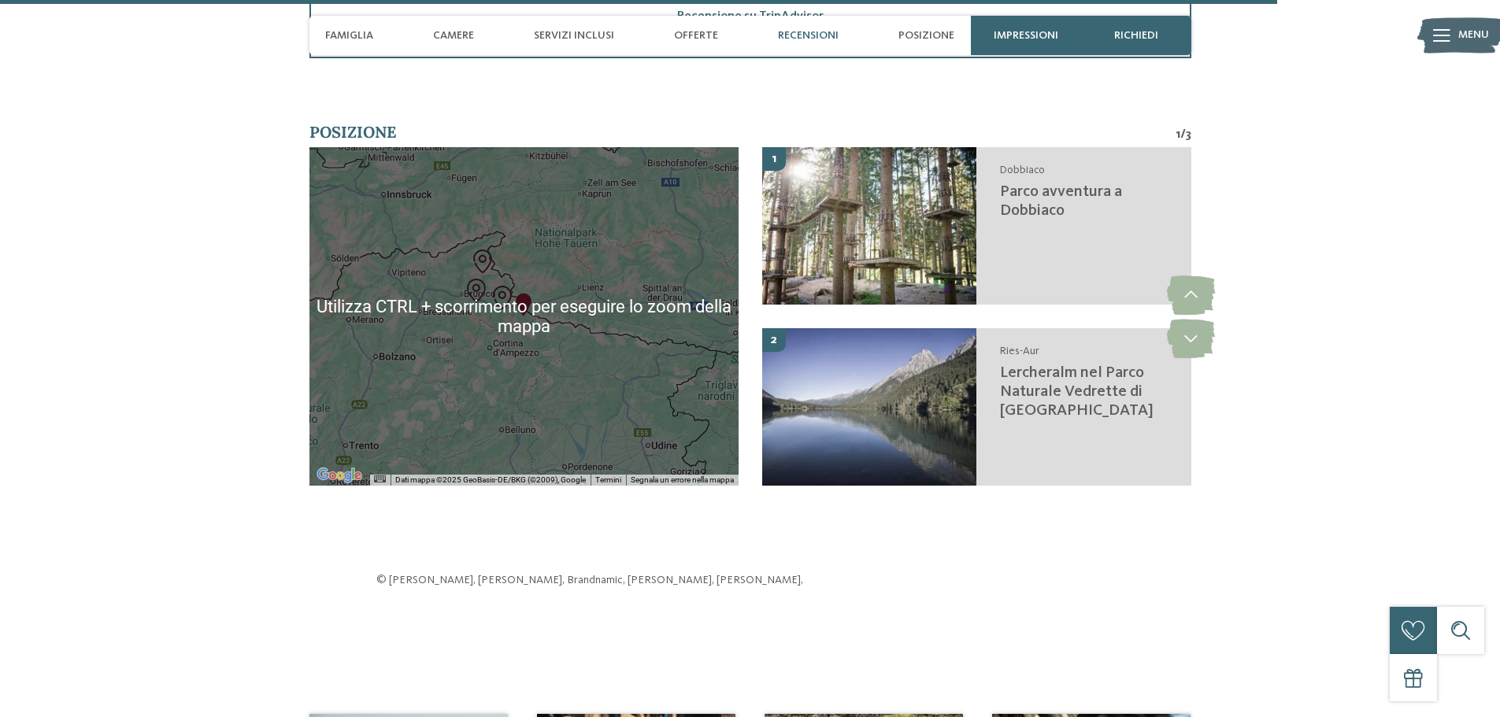
scroll to position [4016, 0]
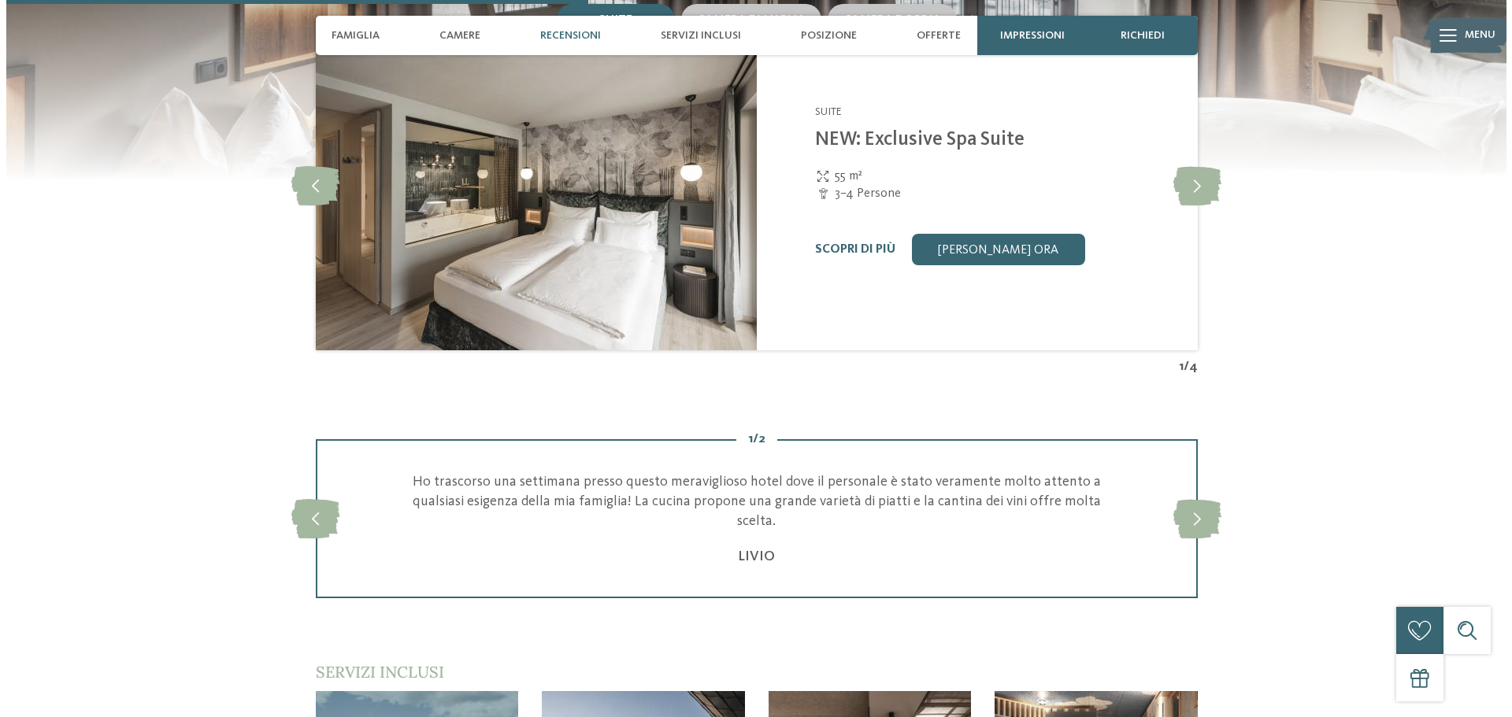
scroll to position [1811, 0]
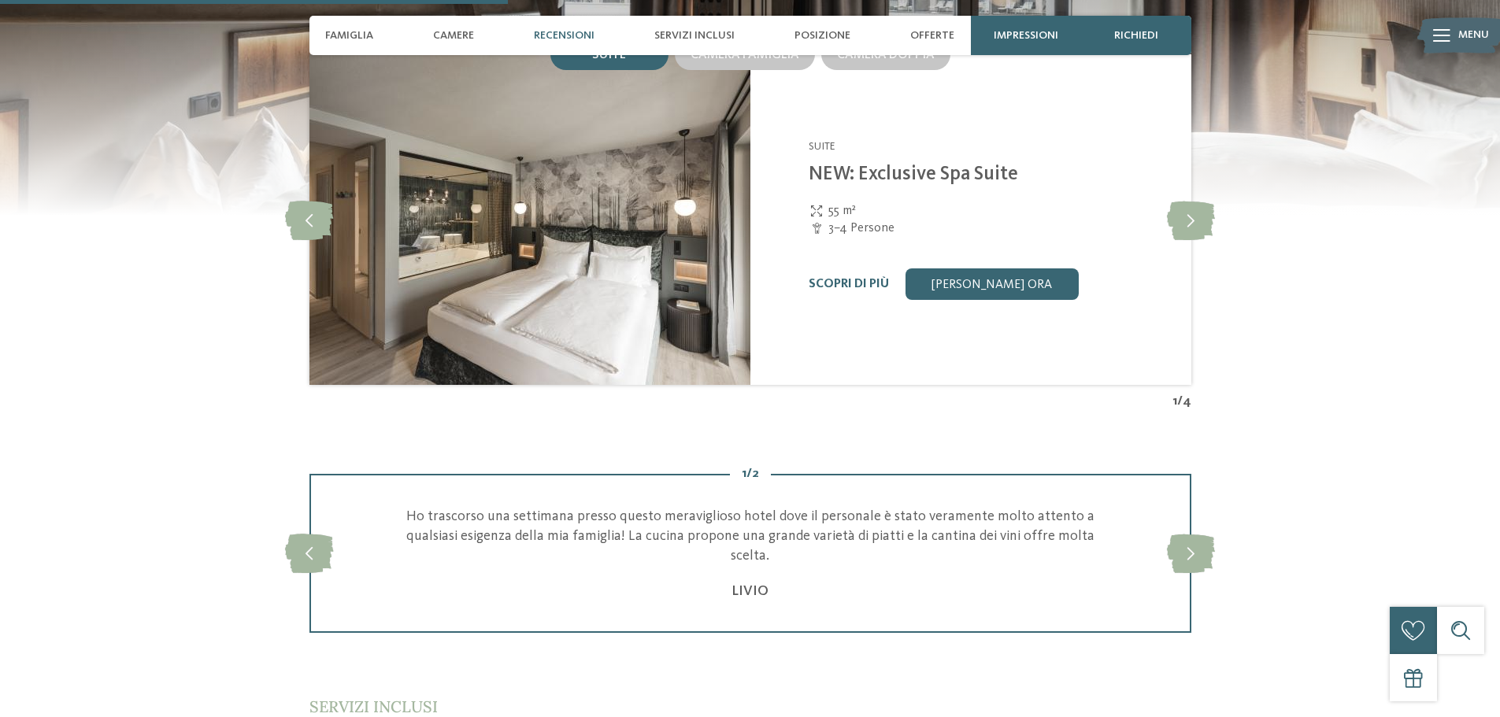
click at [858, 282] on link "Scopri di più" at bounding box center [849, 284] width 80 height 13
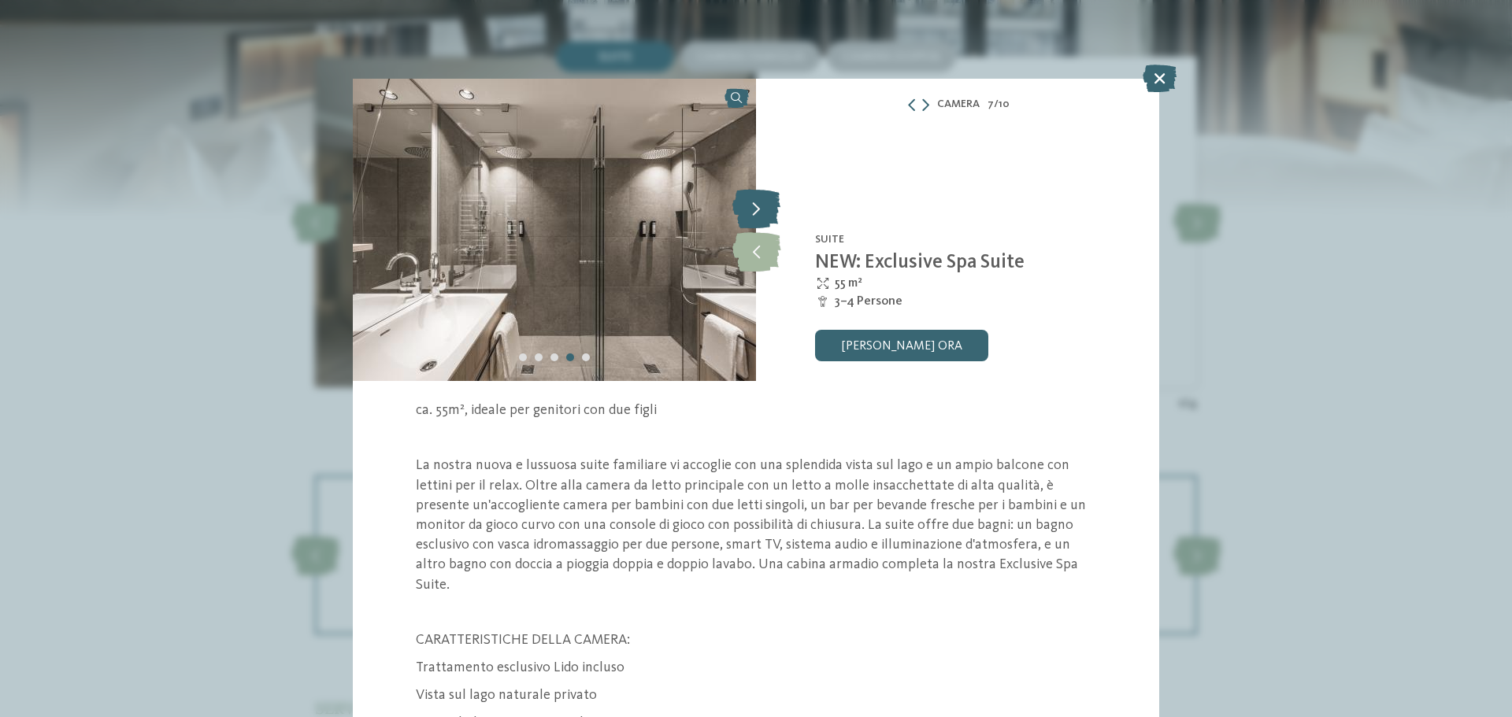
click at [748, 212] on icon at bounding box center [756, 208] width 48 height 39
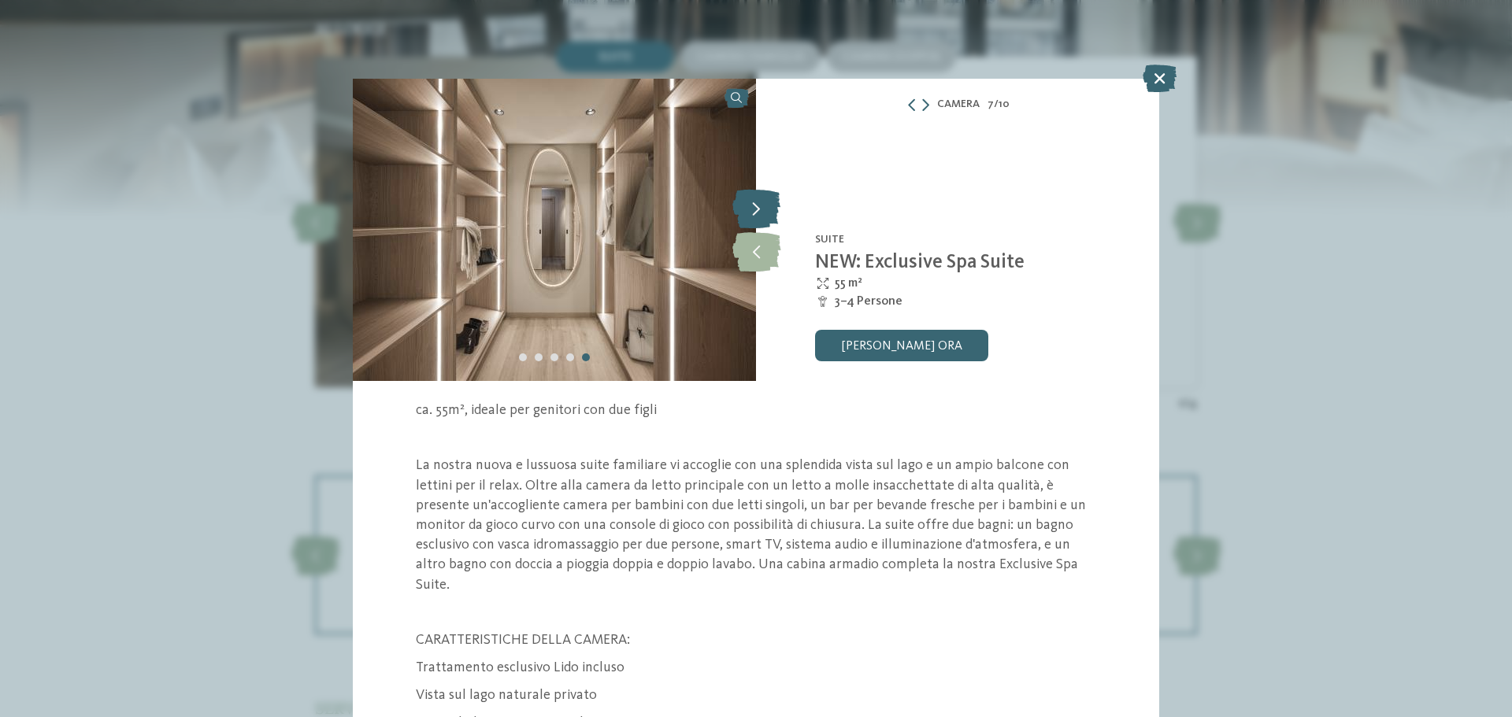
click at [748, 212] on icon at bounding box center [756, 208] width 48 height 39
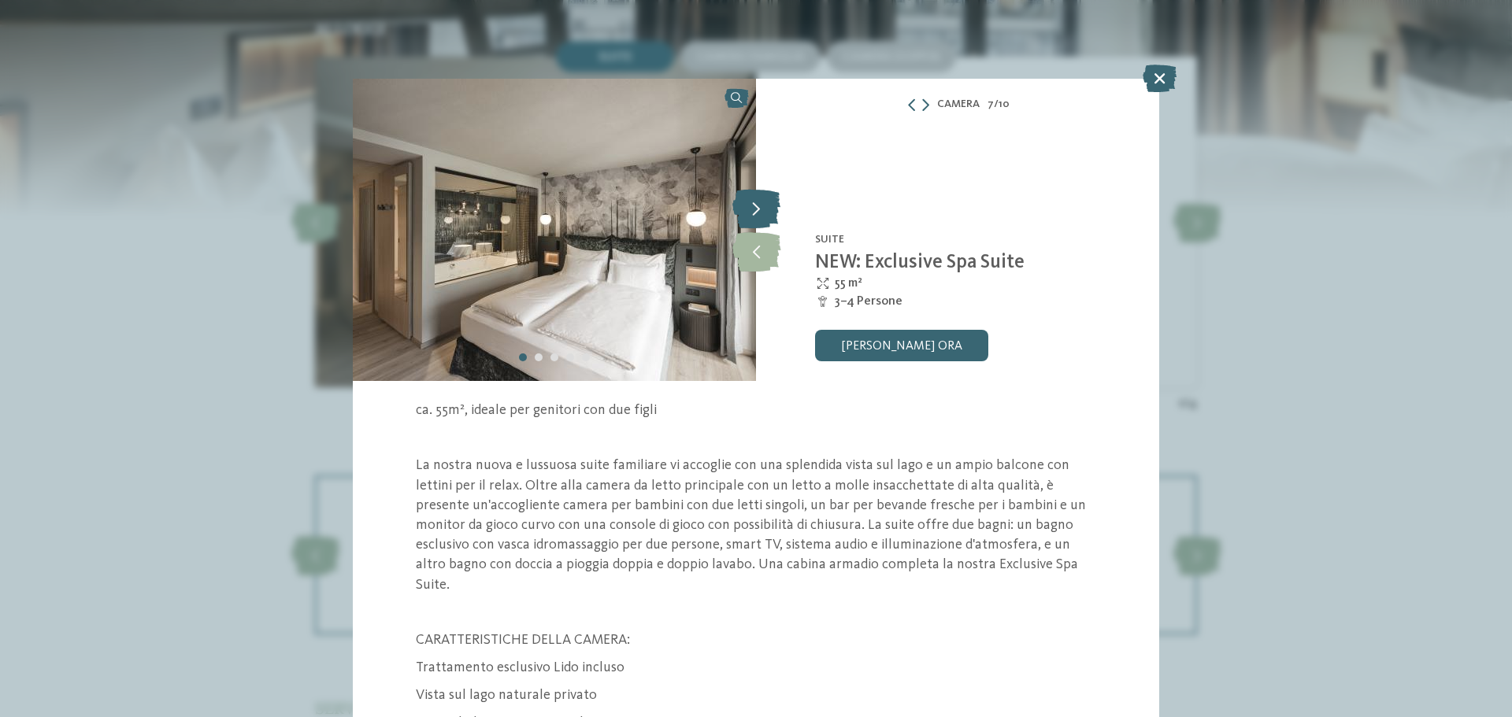
click at [748, 212] on icon at bounding box center [756, 208] width 48 height 39
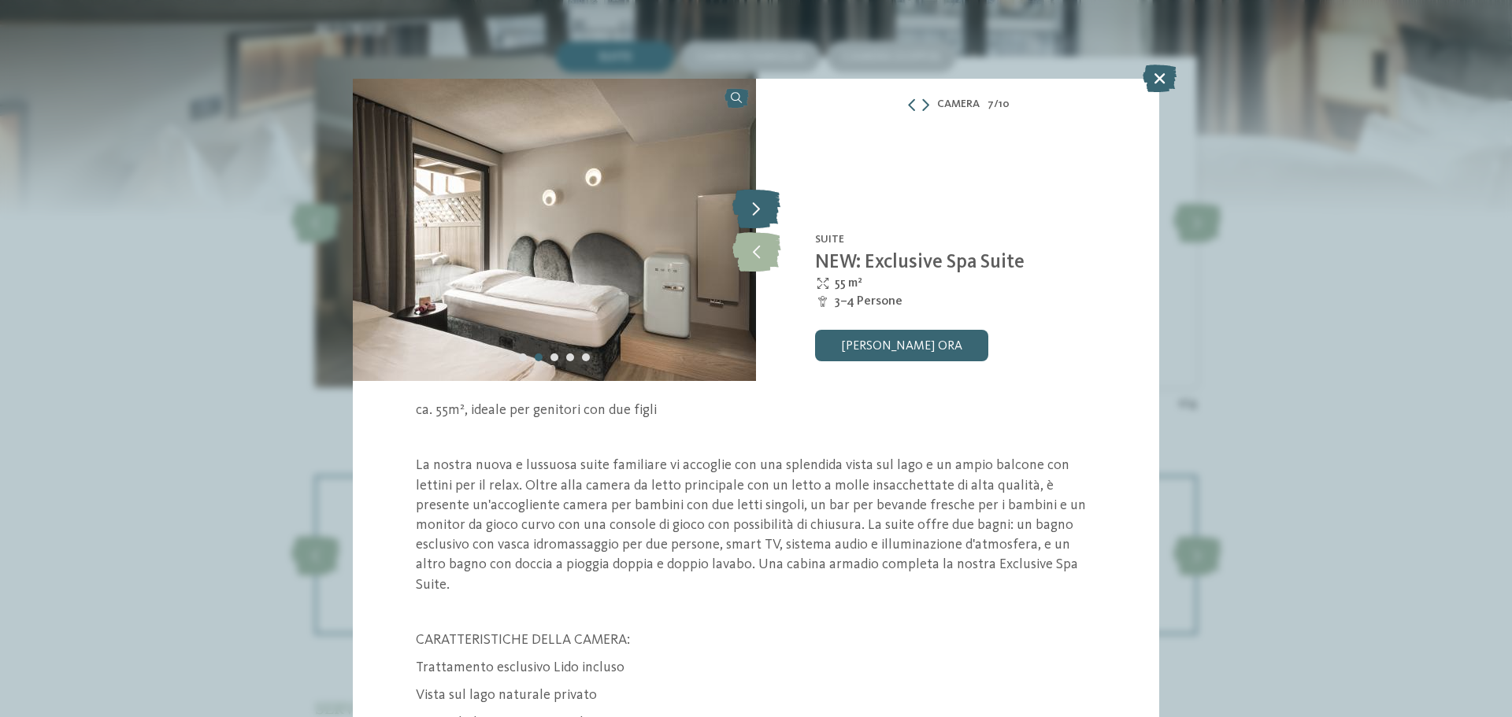
click at [748, 212] on icon at bounding box center [756, 208] width 48 height 39
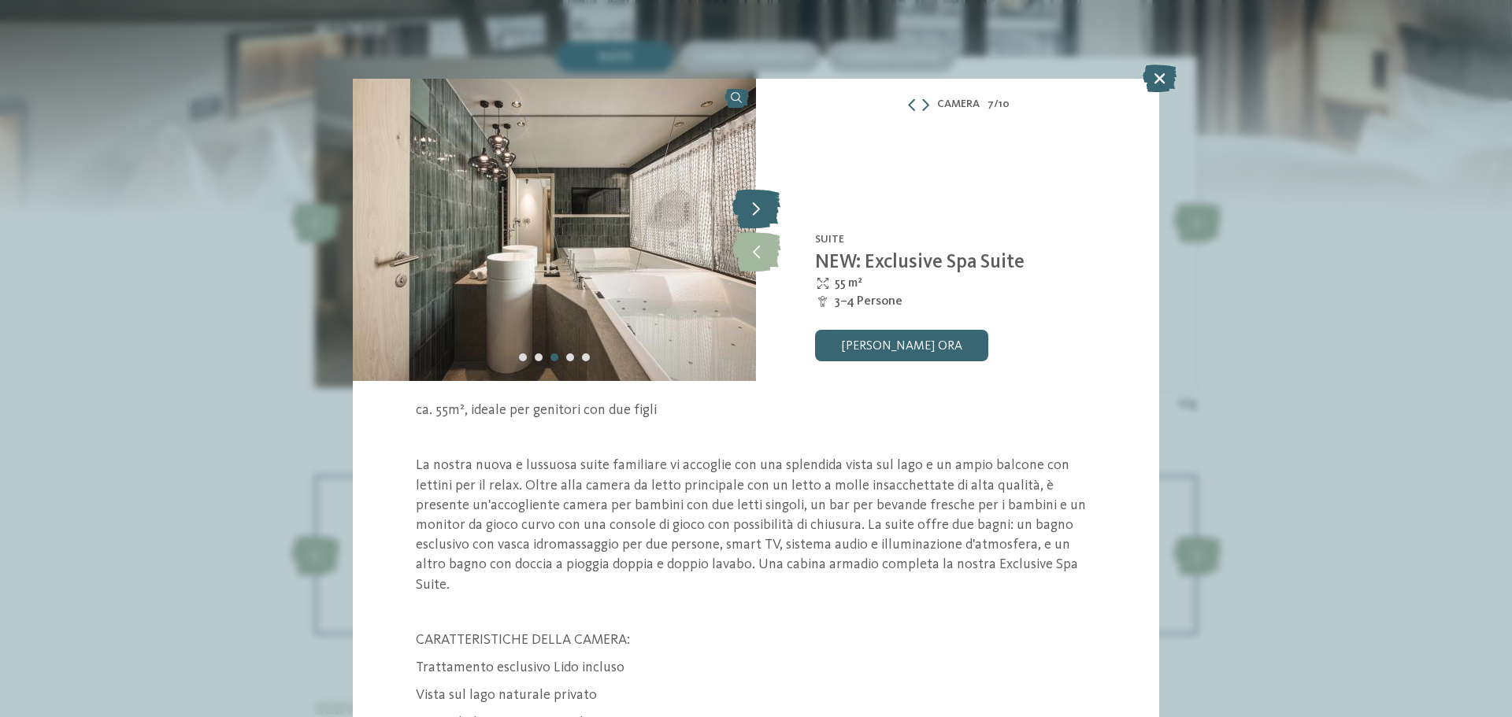
click at [748, 212] on icon at bounding box center [756, 208] width 48 height 39
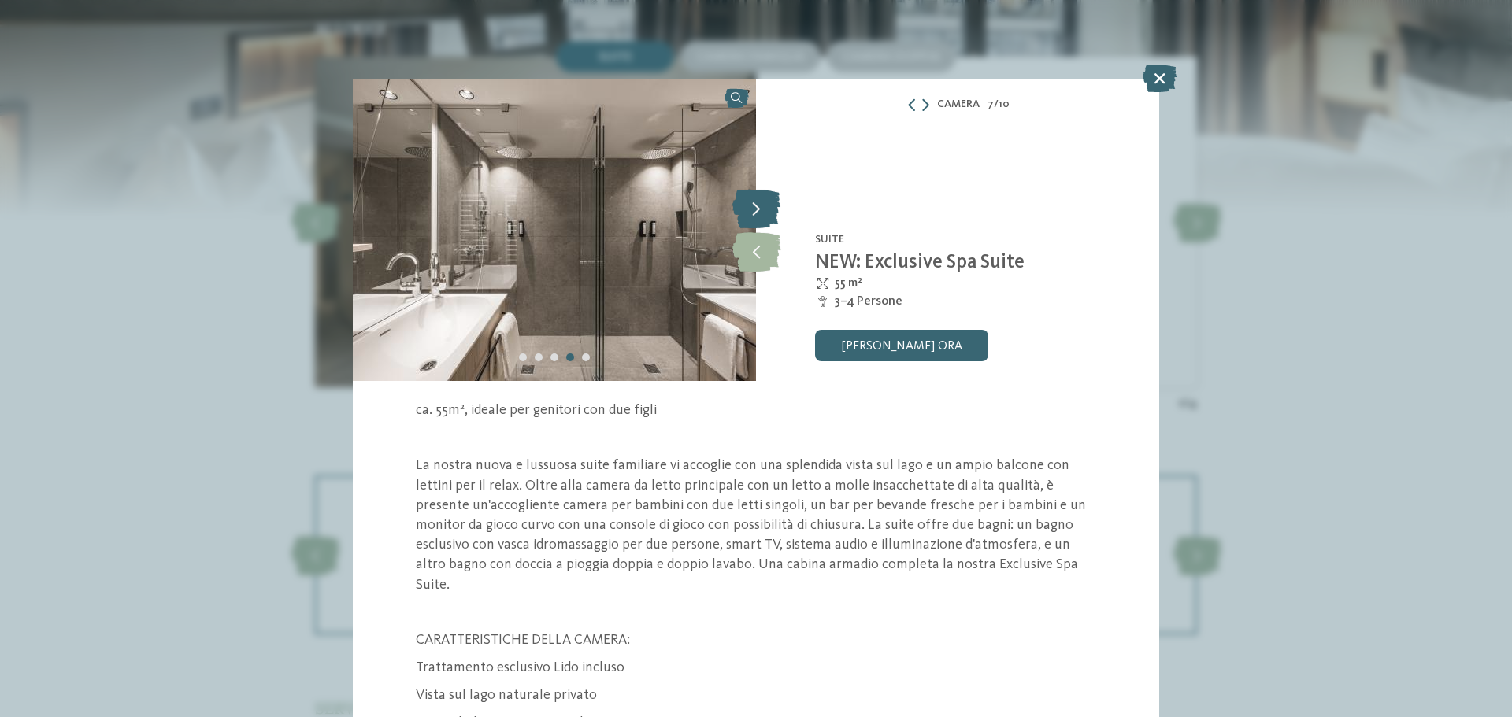
click at [748, 212] on icon at bounding box center [756, 208] width 48 height 39
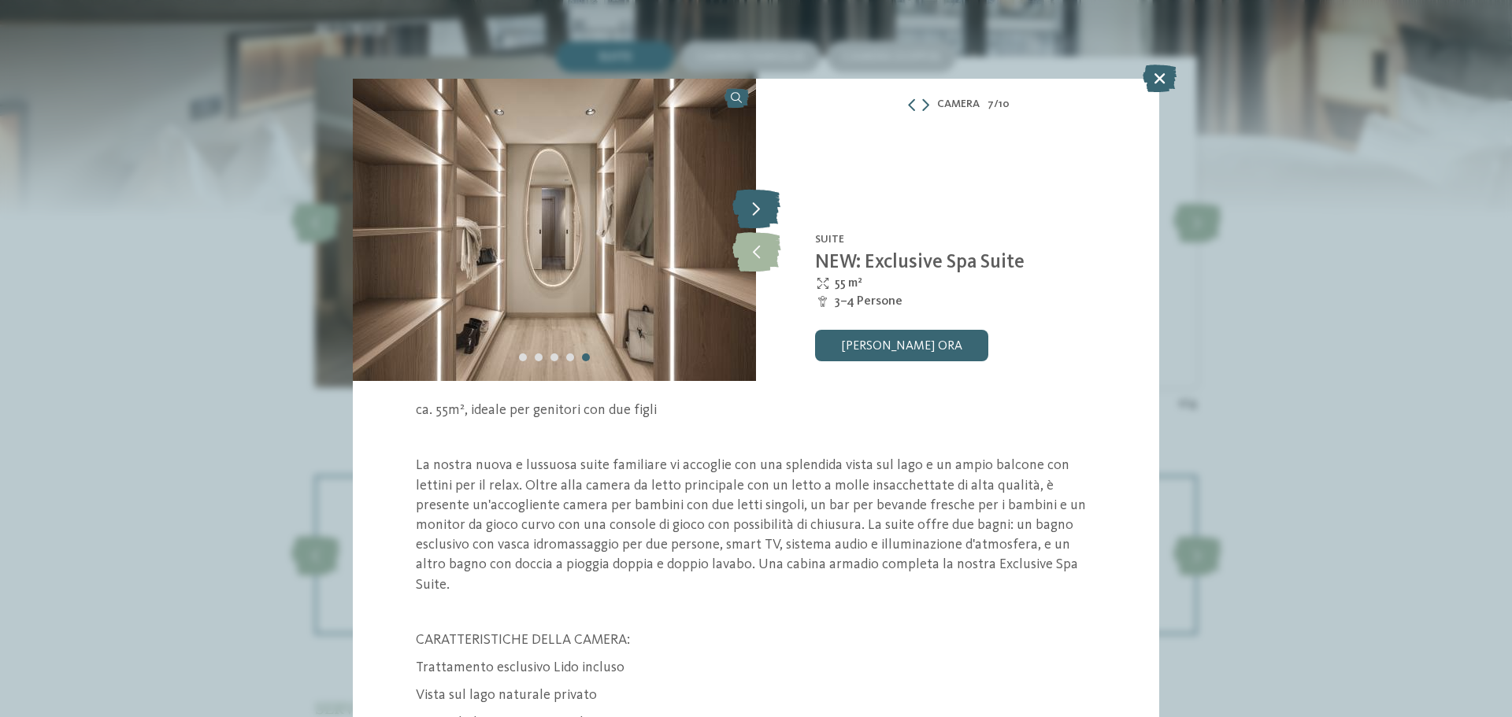
click at [766, 209] on icon at bounding box center [756, 208] width 48 height 39
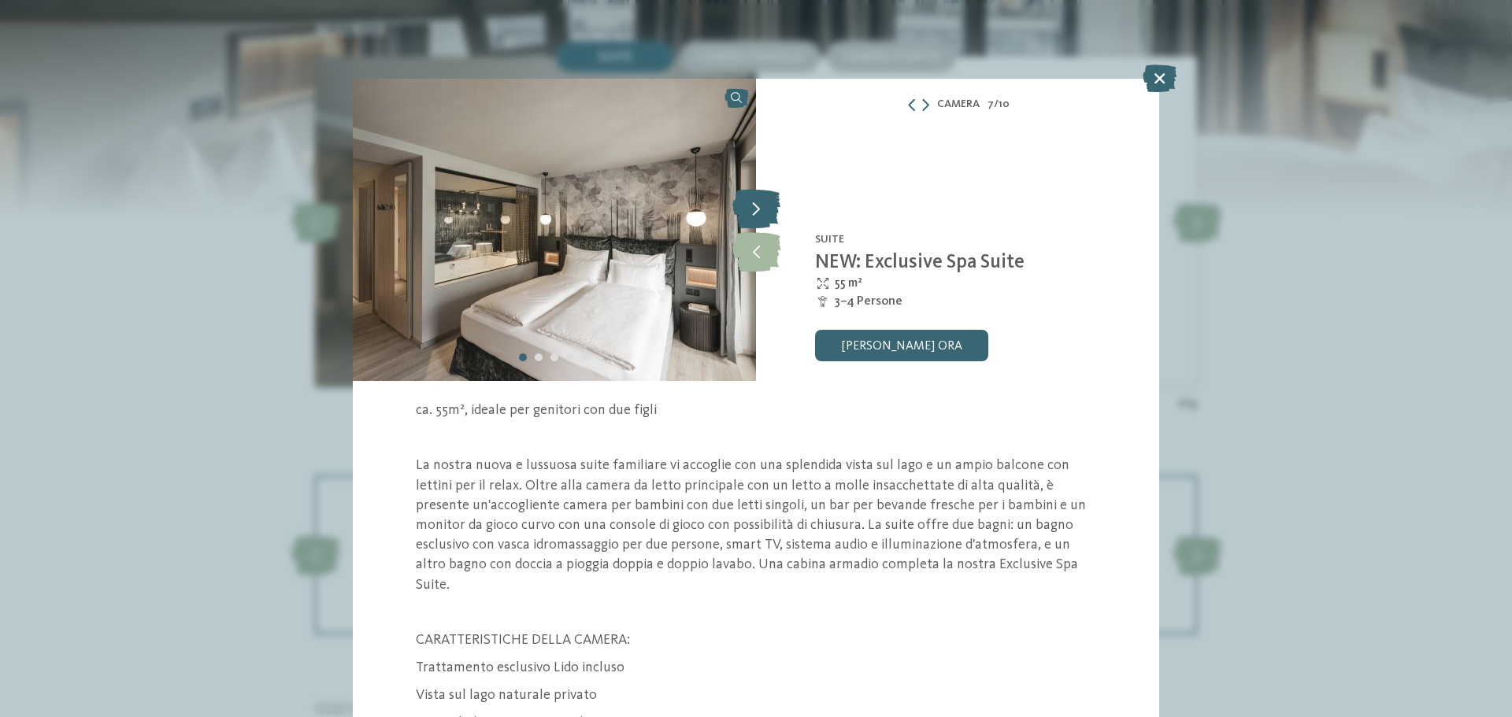
click at [766, 209] on icon at bounding box center [756, 208] width 48 height 39
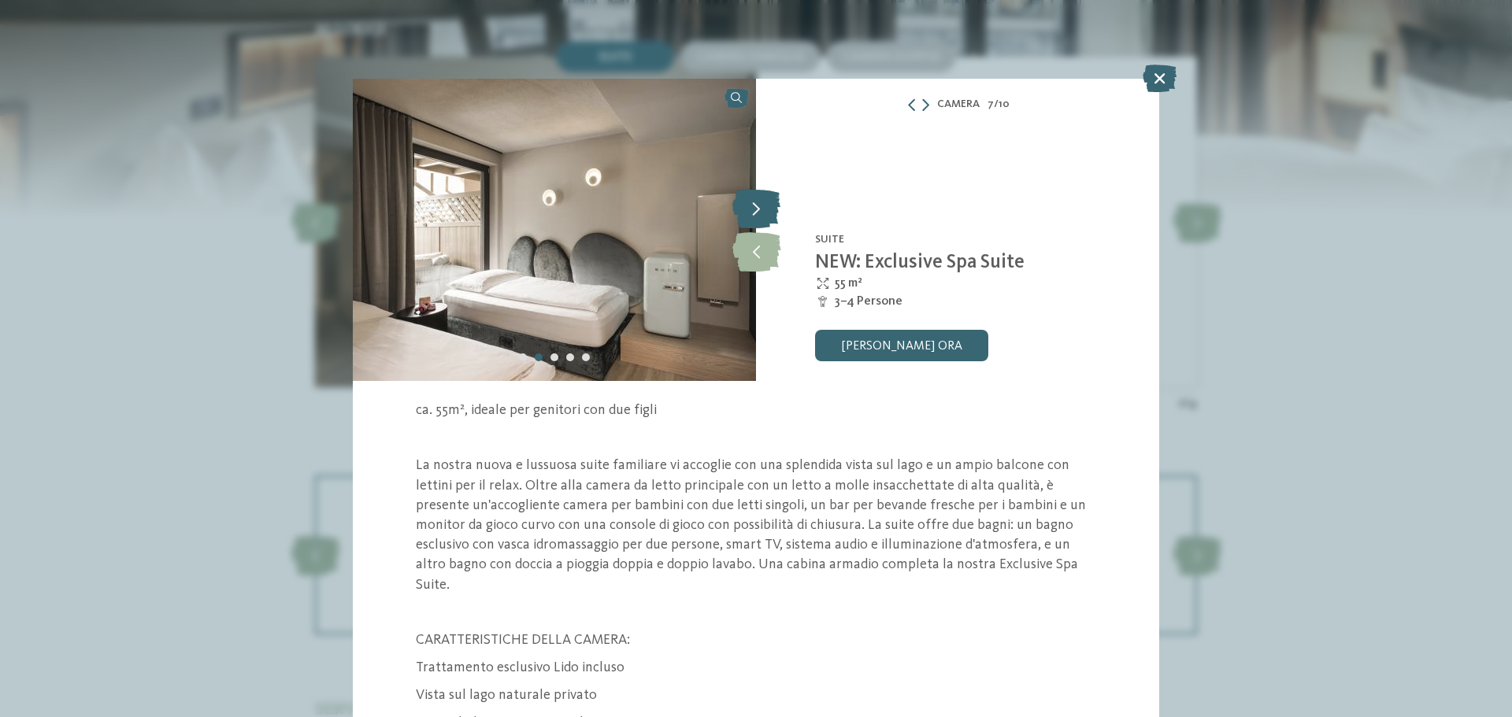
click at [766, 209] on icon at bounding box center [756, 208] width 48 height 39
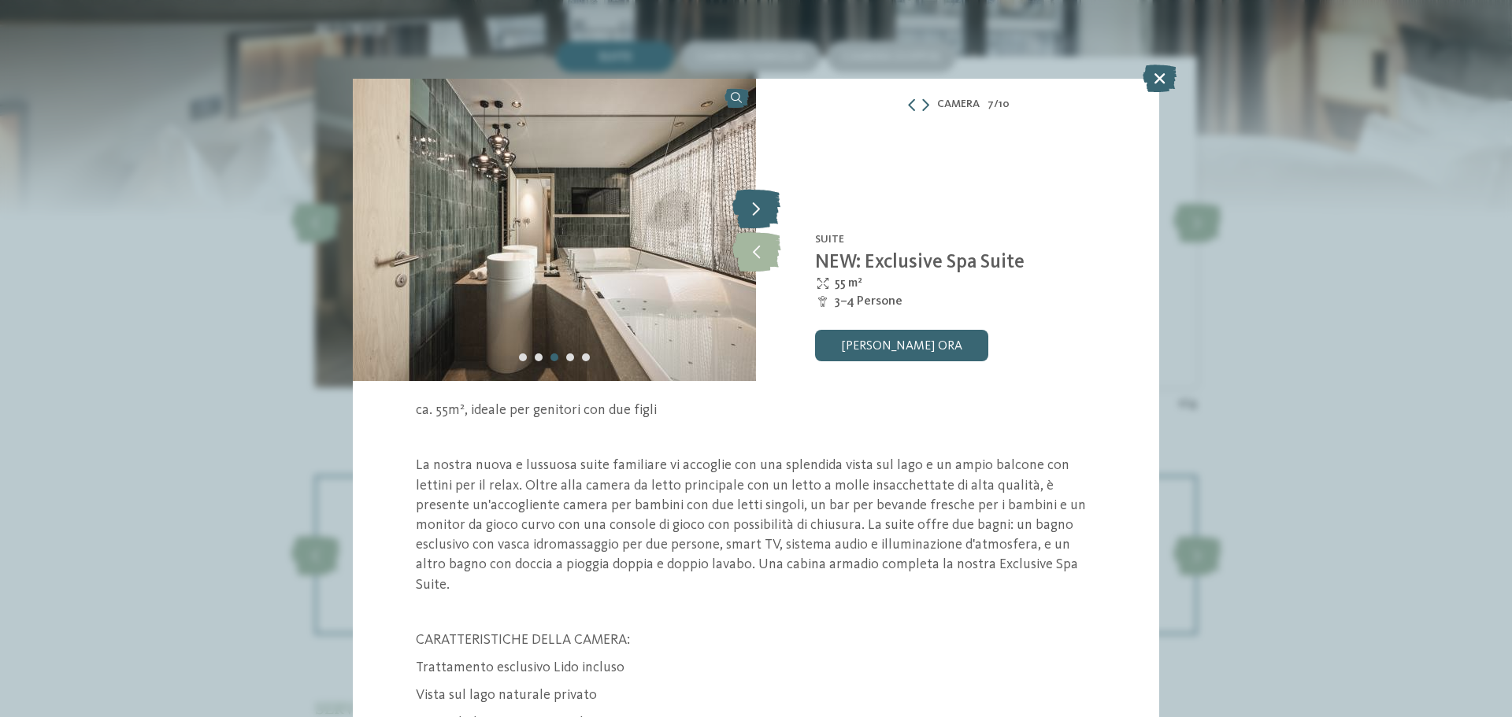
click at [766, 209] on icon at bounding box center [756, 208] width 48 height 39
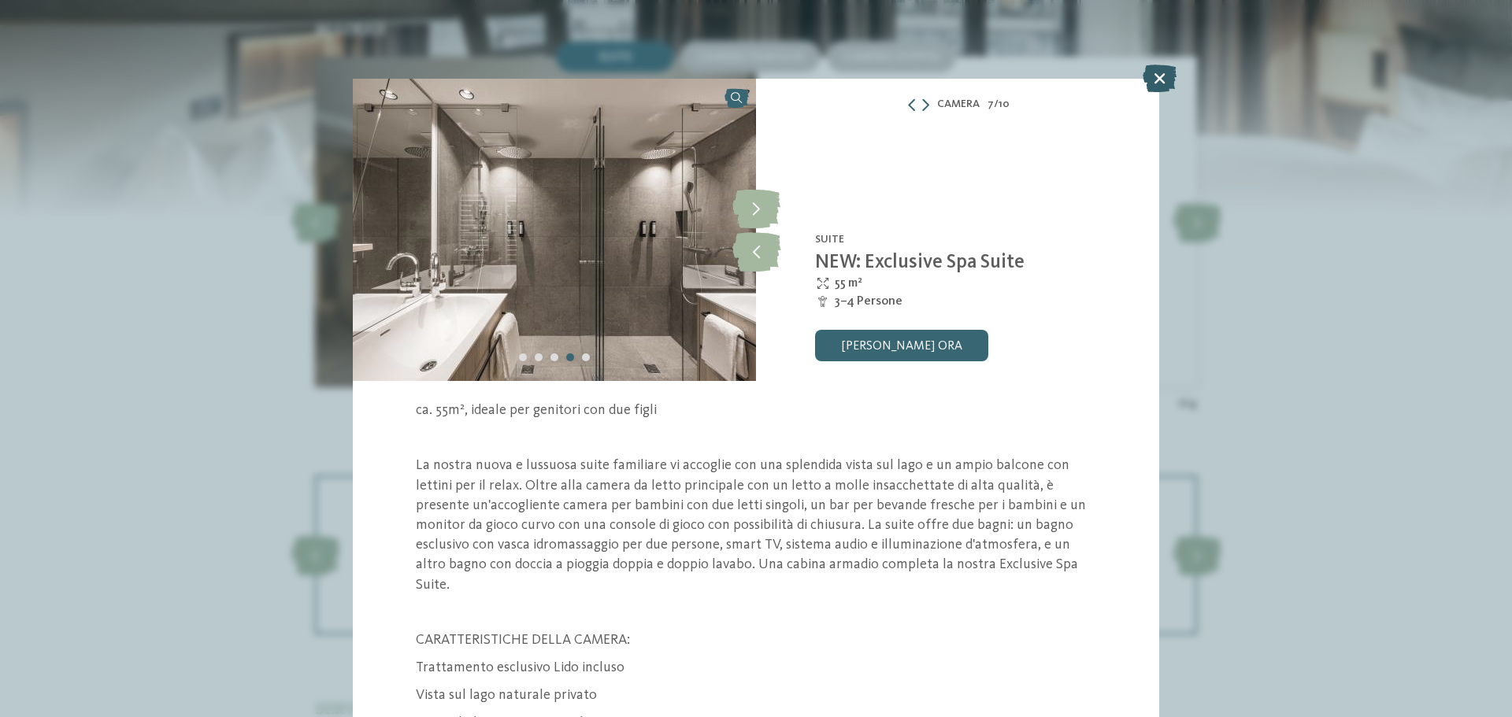
click at [1155, 79] on icon at bounding box center [1160, 79] width 34 height 28
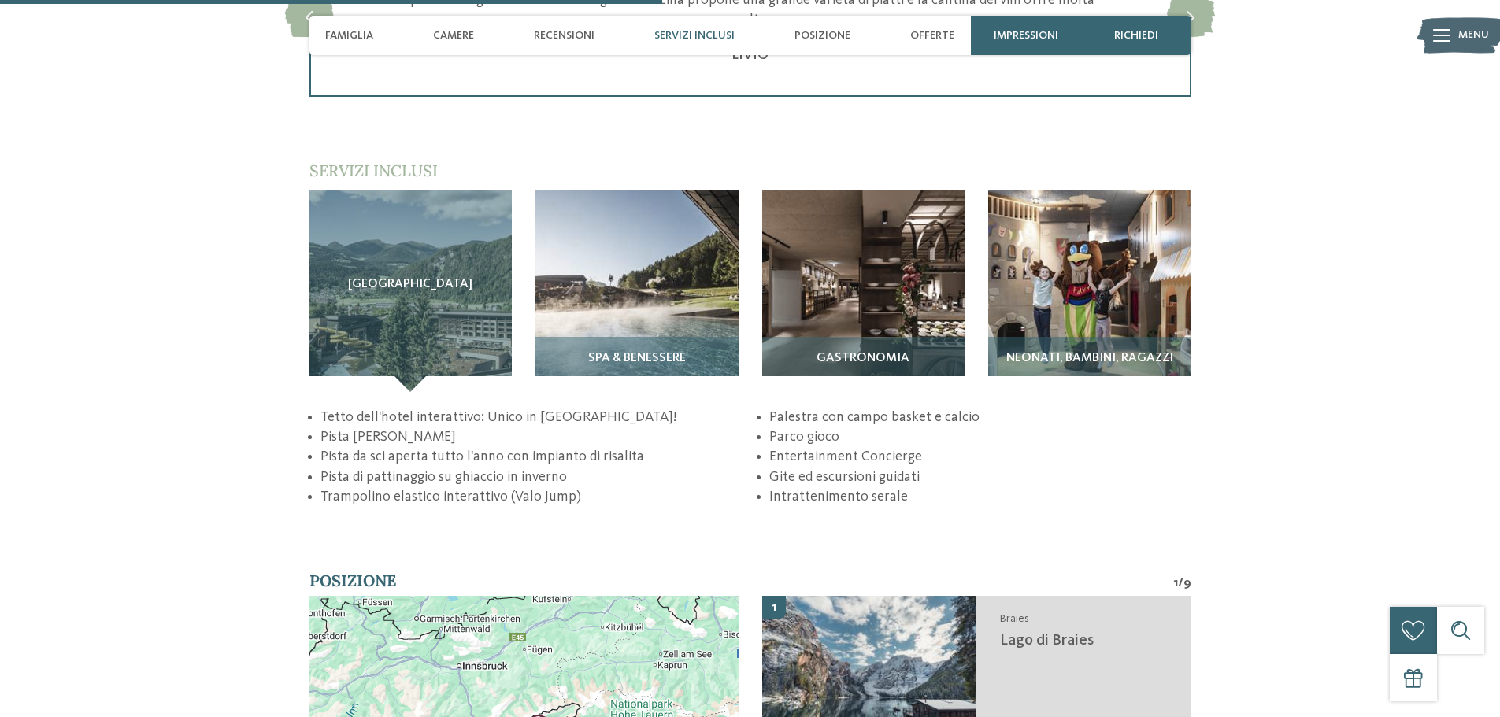
scroll to position [2363, 0]
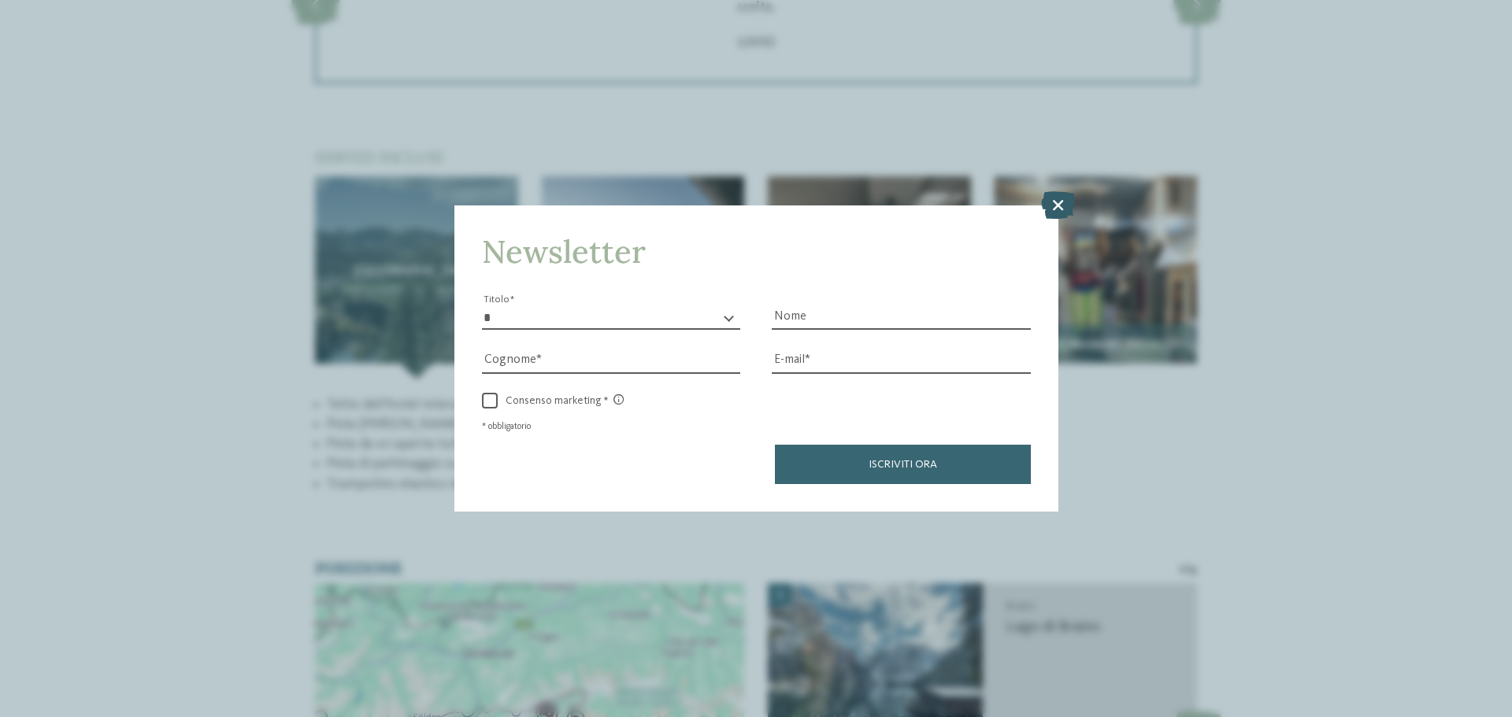
click at [1051, 198] on icon at bounding box center [1058, 205] width 34 height 28
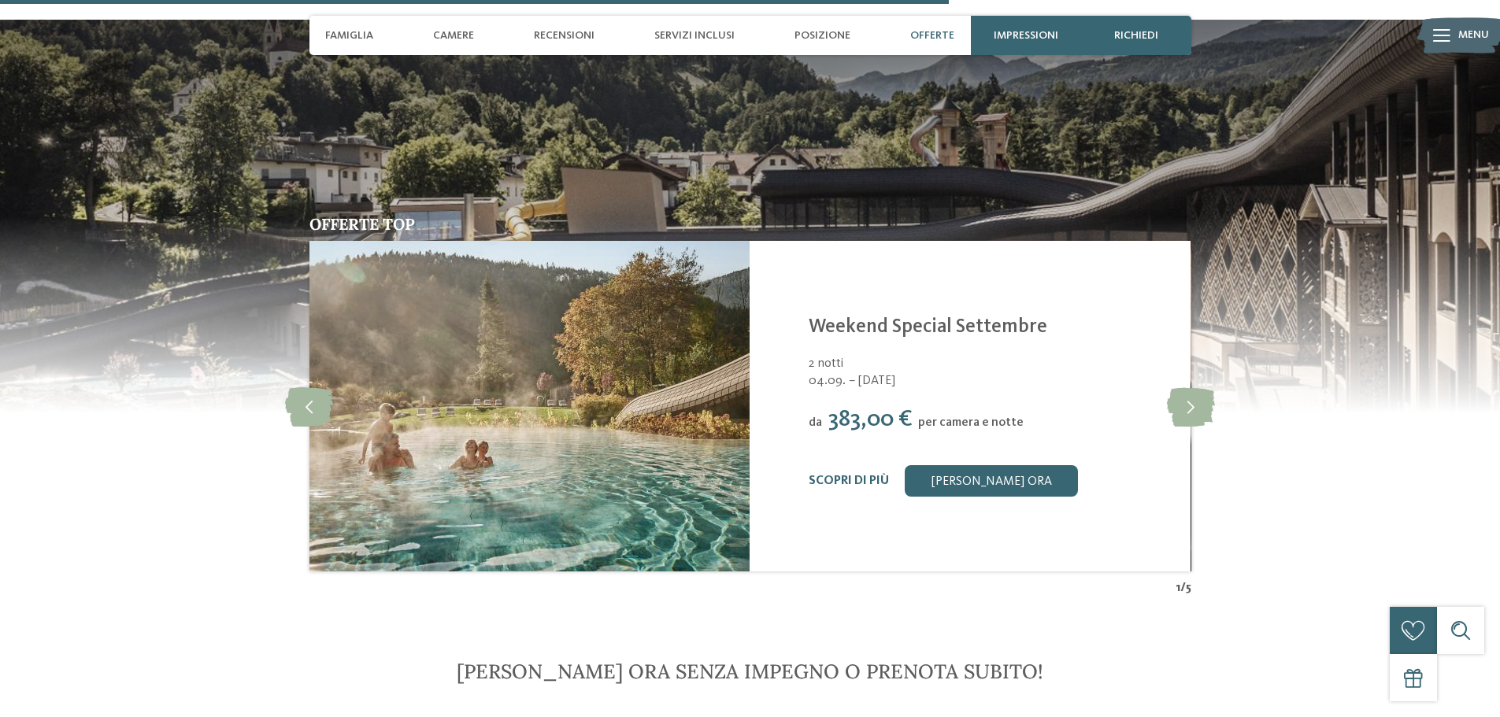
scroll to position [3386, 0]
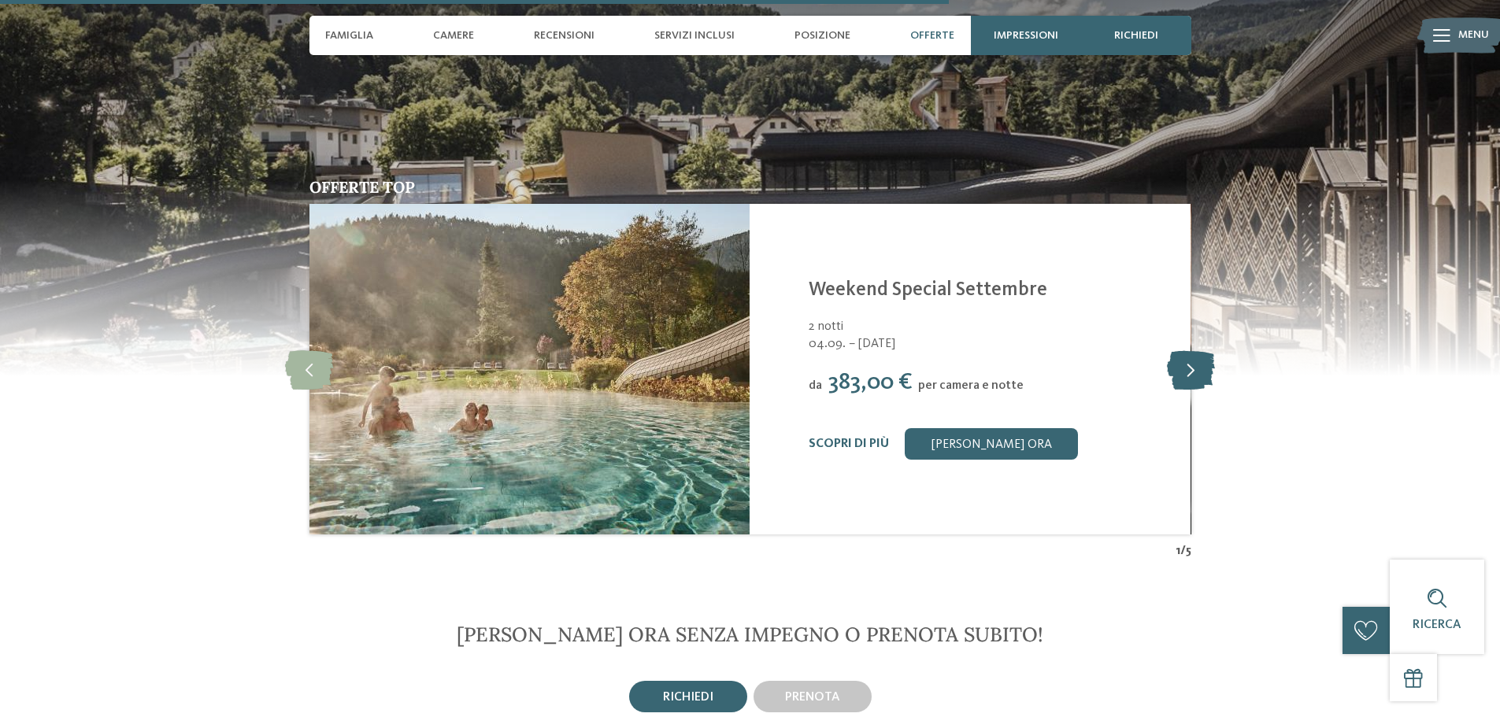
click at [1192, 365] on icon at bounding box center [1191, 369] width 48 height 39
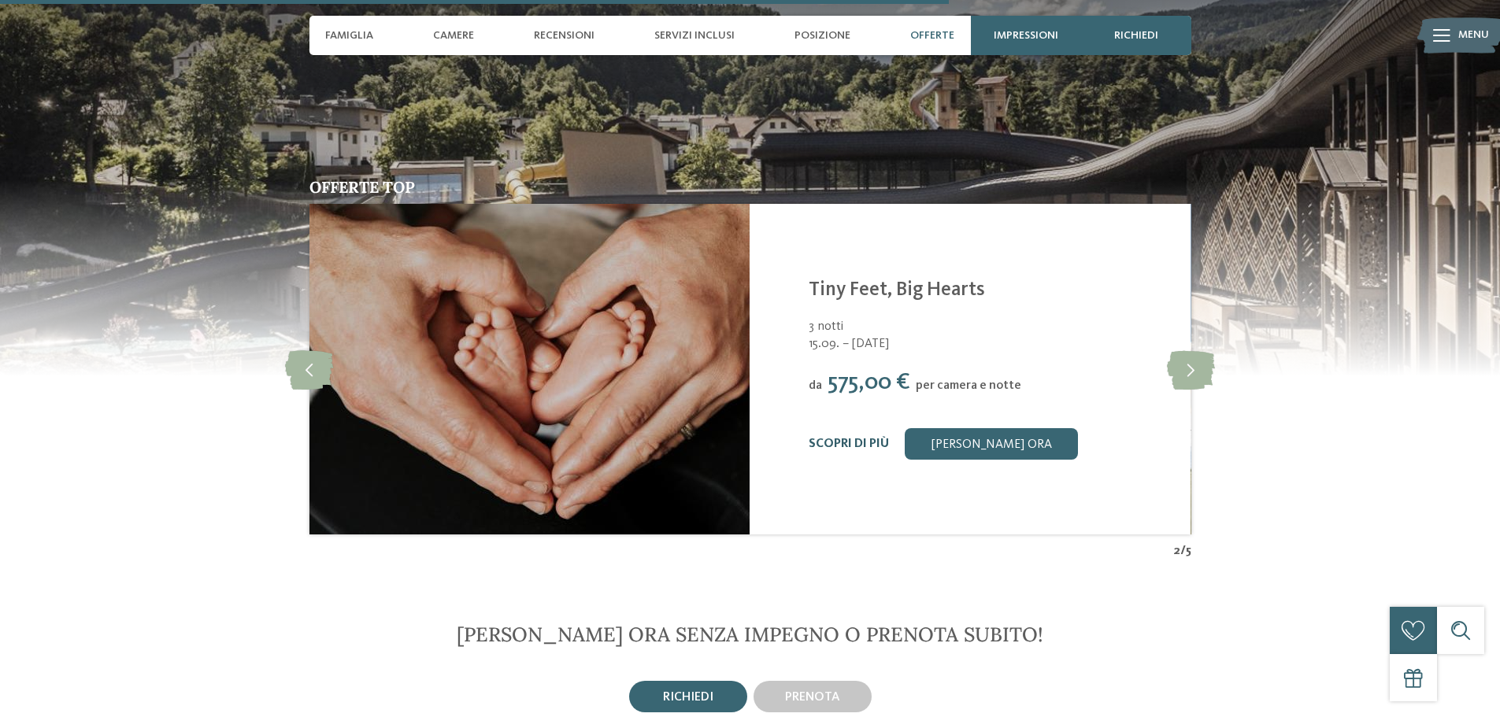
click at [850, 445] on link "Scopri di più" at bounding box center [849, 444] width 80 height 13
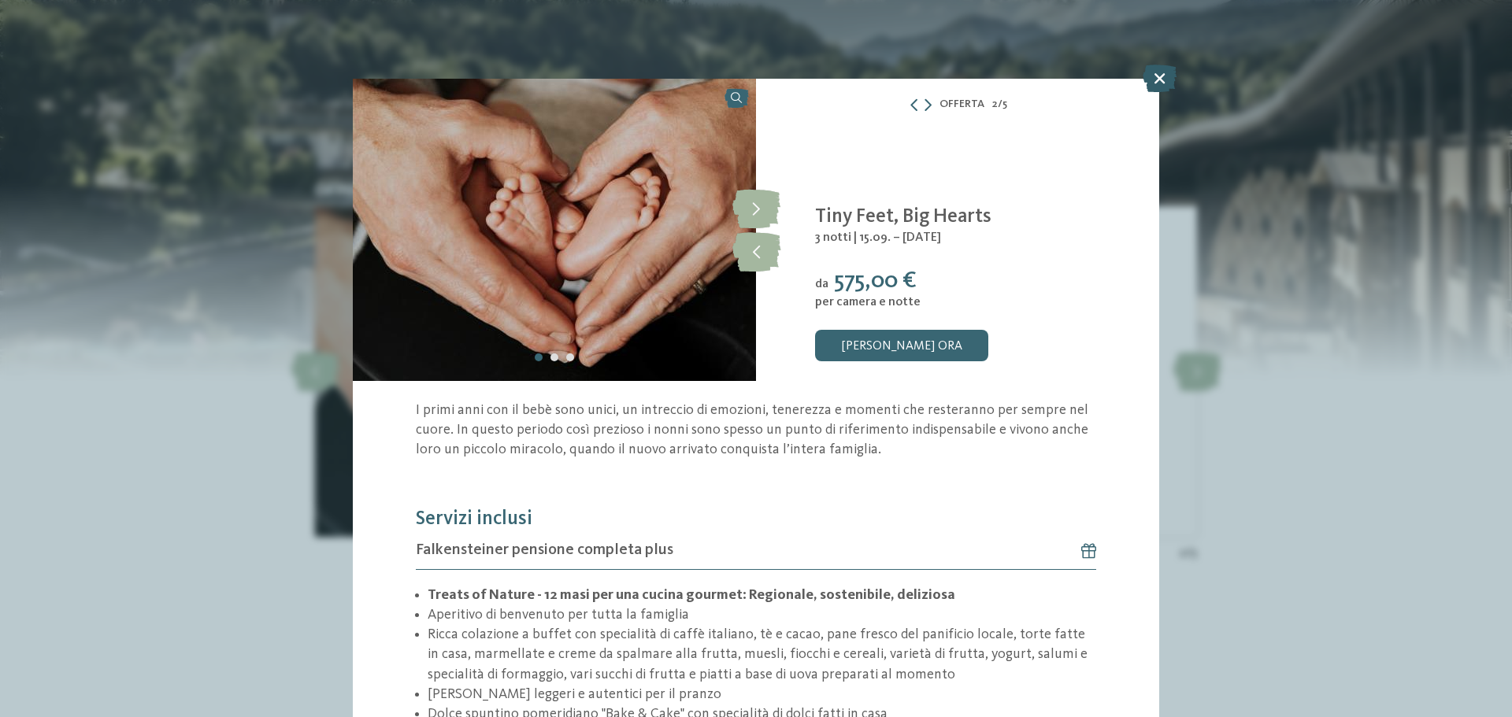
click at [1172, 76] on icon at bounding box center [1160, 79] width 34 height 28
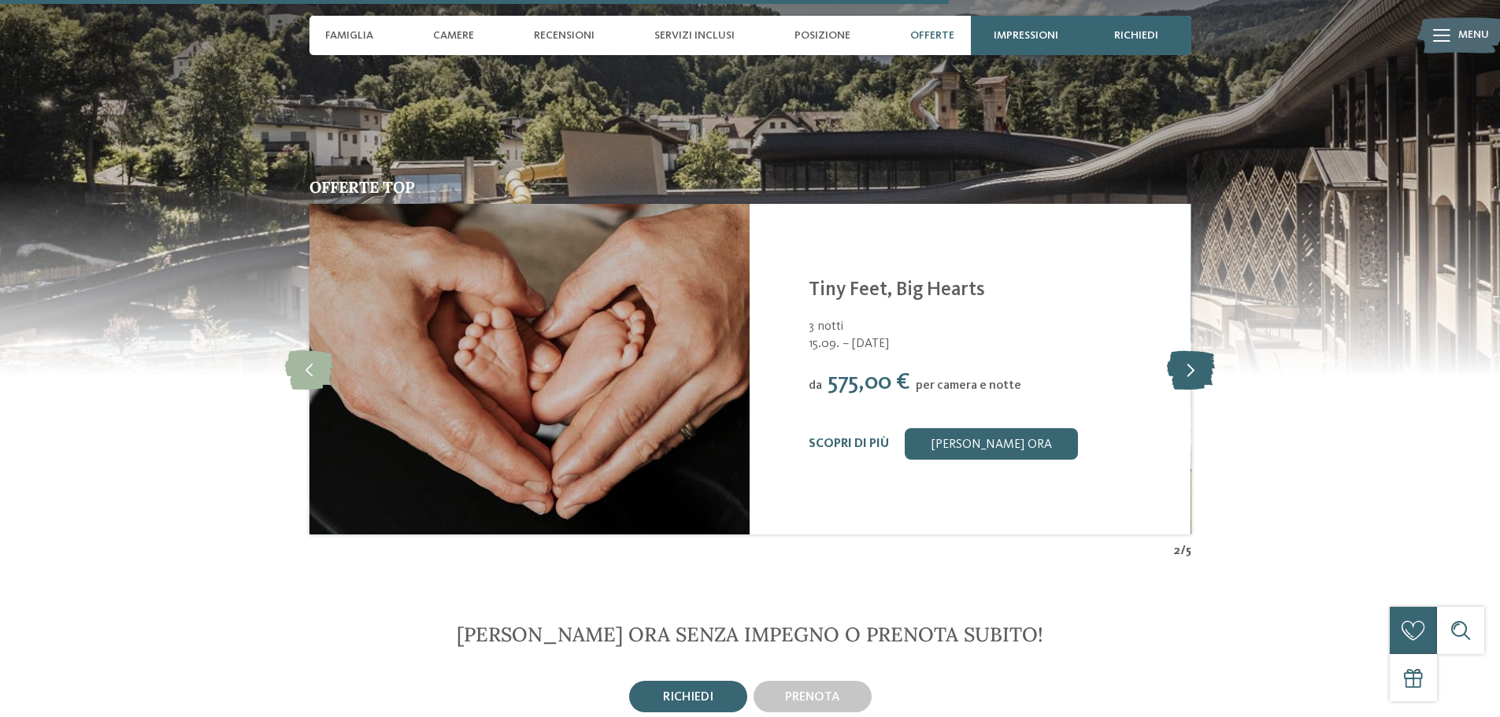
click at [1177, 366] on icon at bounding box center [1191, 369] width 48 height 39
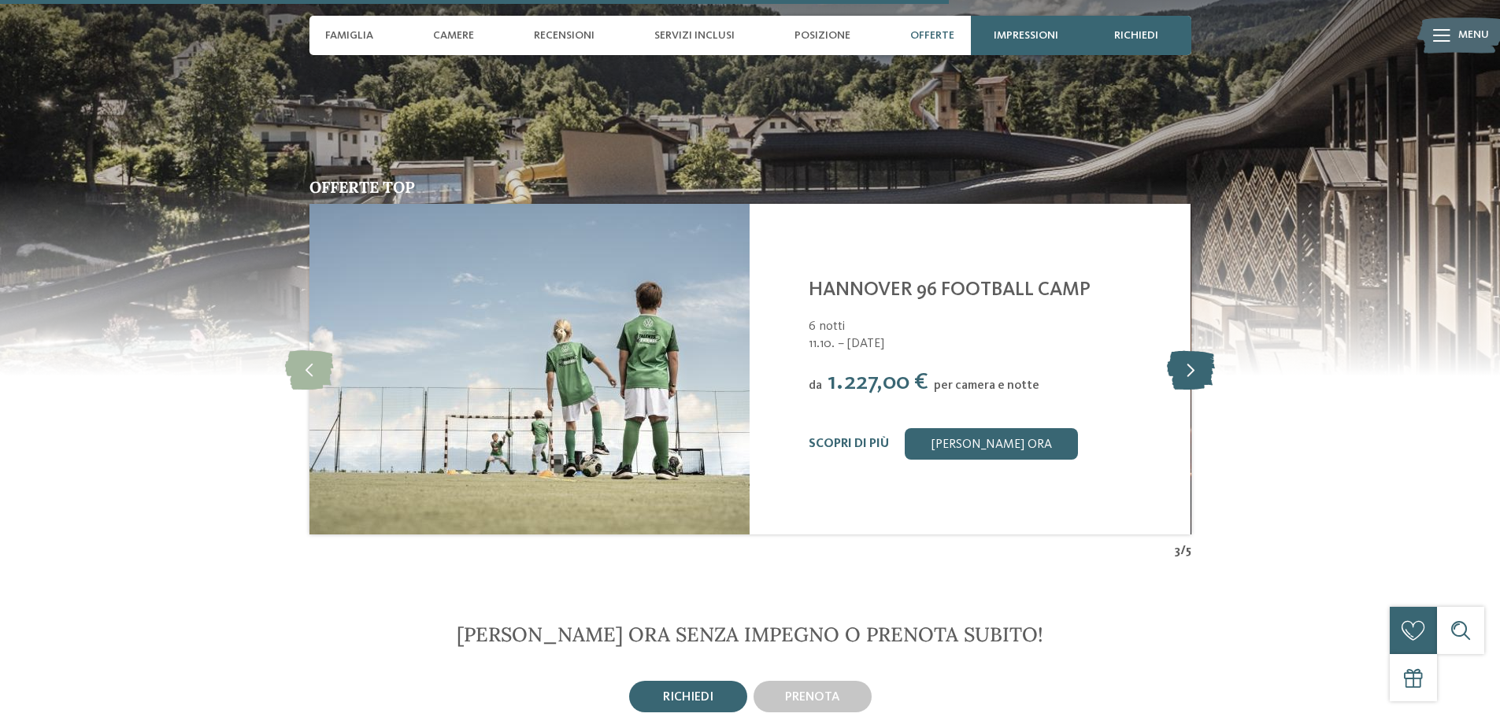
click at [1177, 366] on icon at bounding box center [1191, 369] width 48 height 39
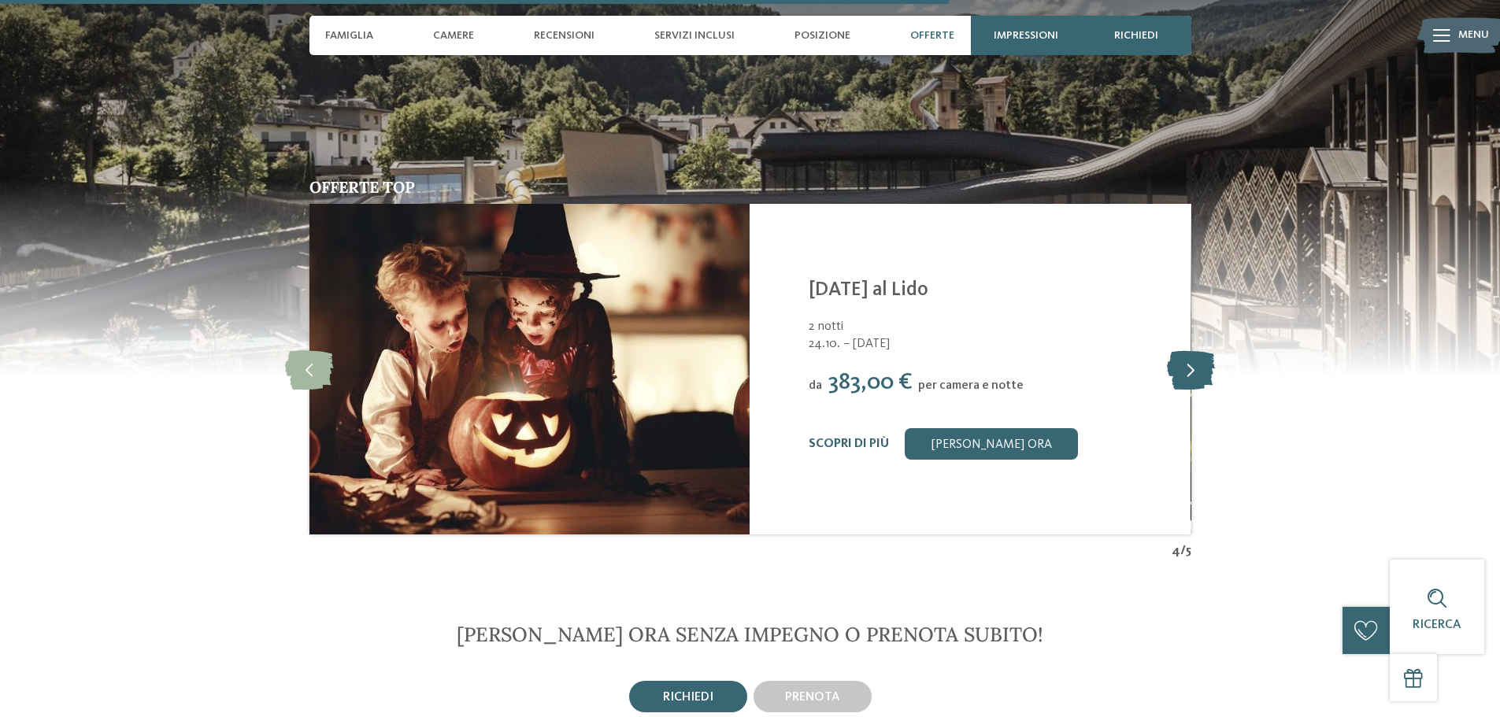
click at [1177, 366] on icon at bounding box center [1191, 369] width 48 height 39
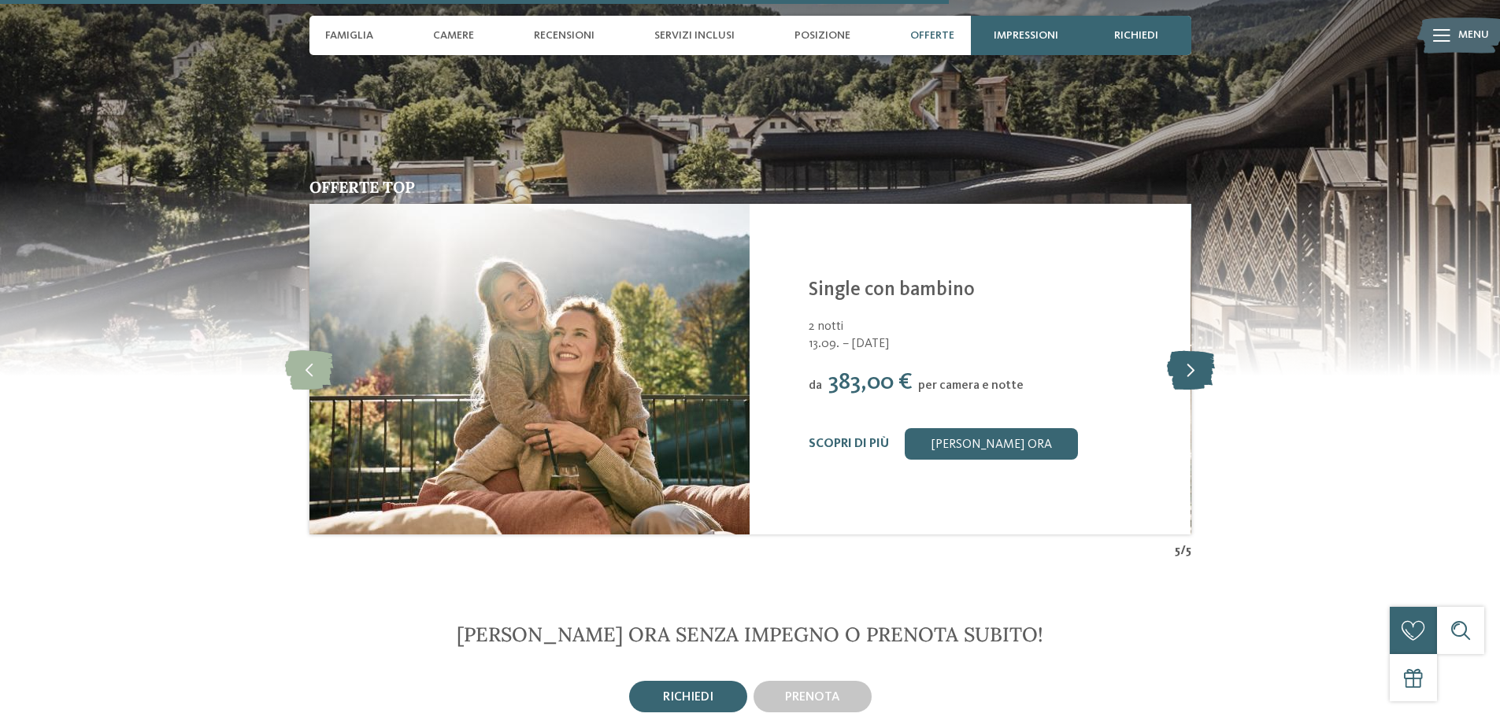
click at [1177, 366] on icon at bounding box center [1191, 369] width 48 height 39
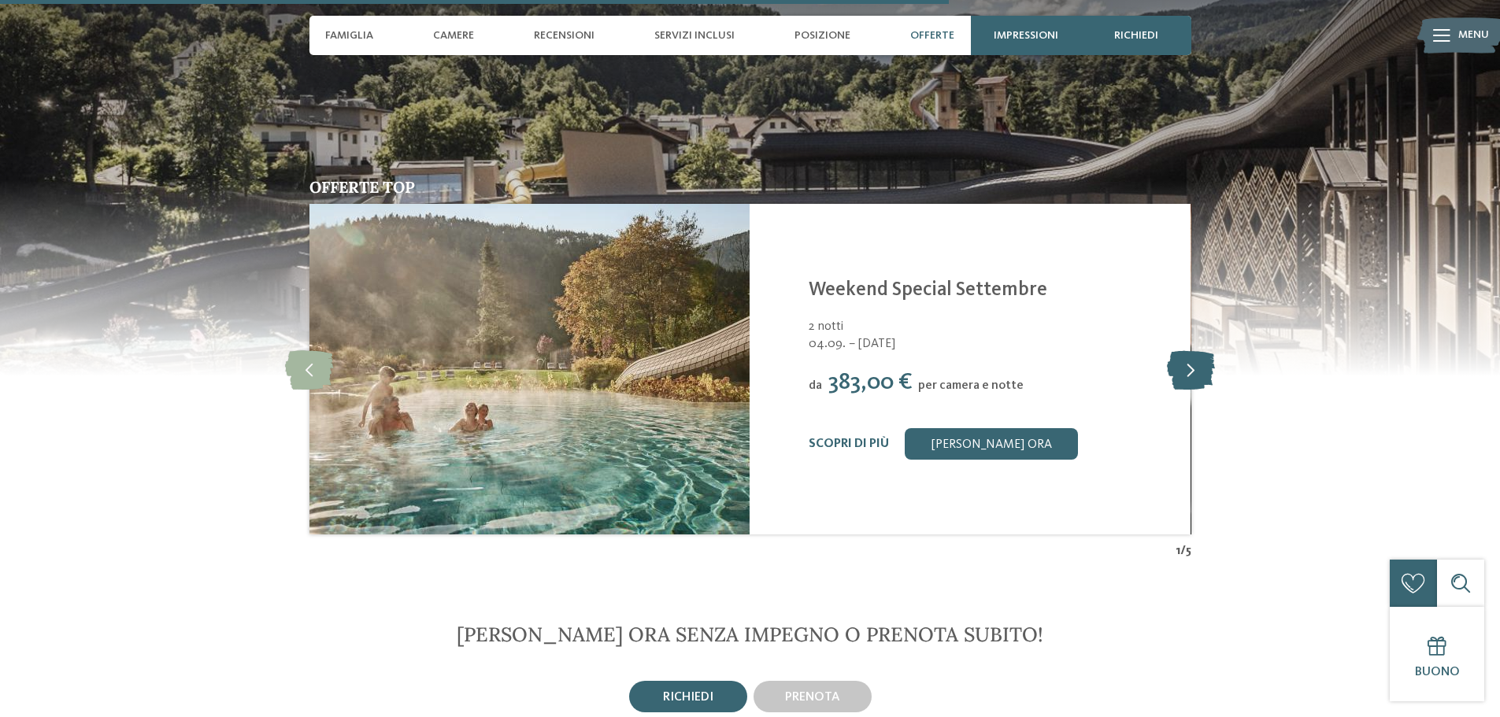
click at [1177, 366] on icon at bounding box center [1191, 369] width 48 height 39
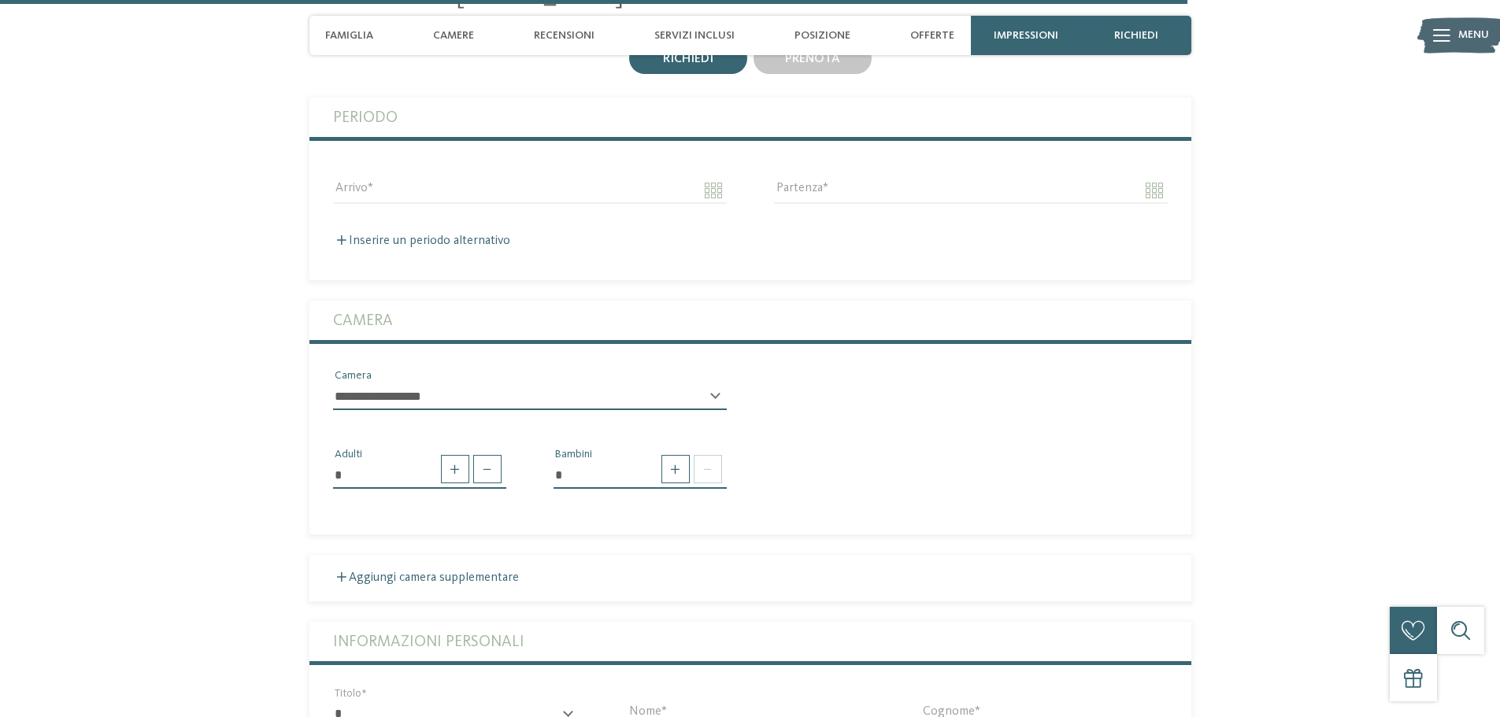
scroll to position [3777, 0]
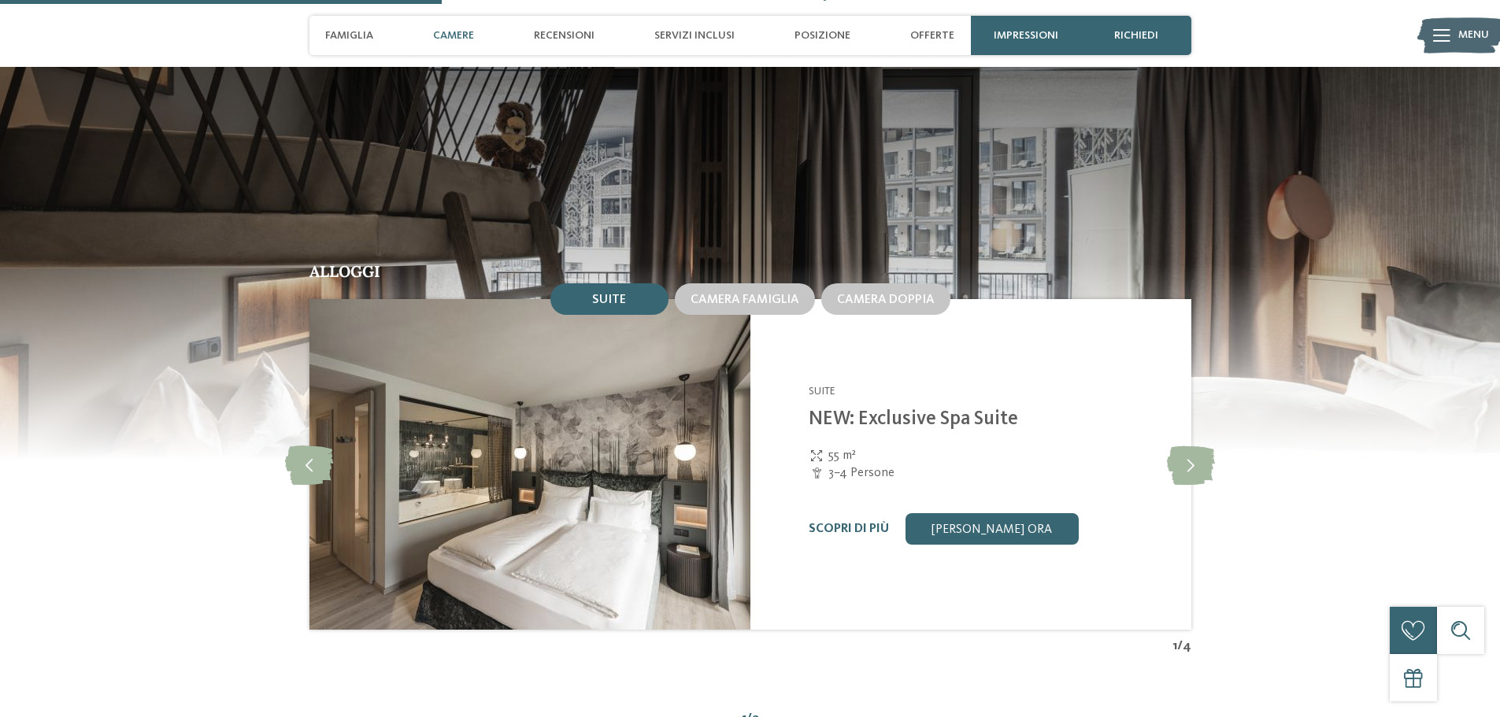
scroll to position [1575, 0]
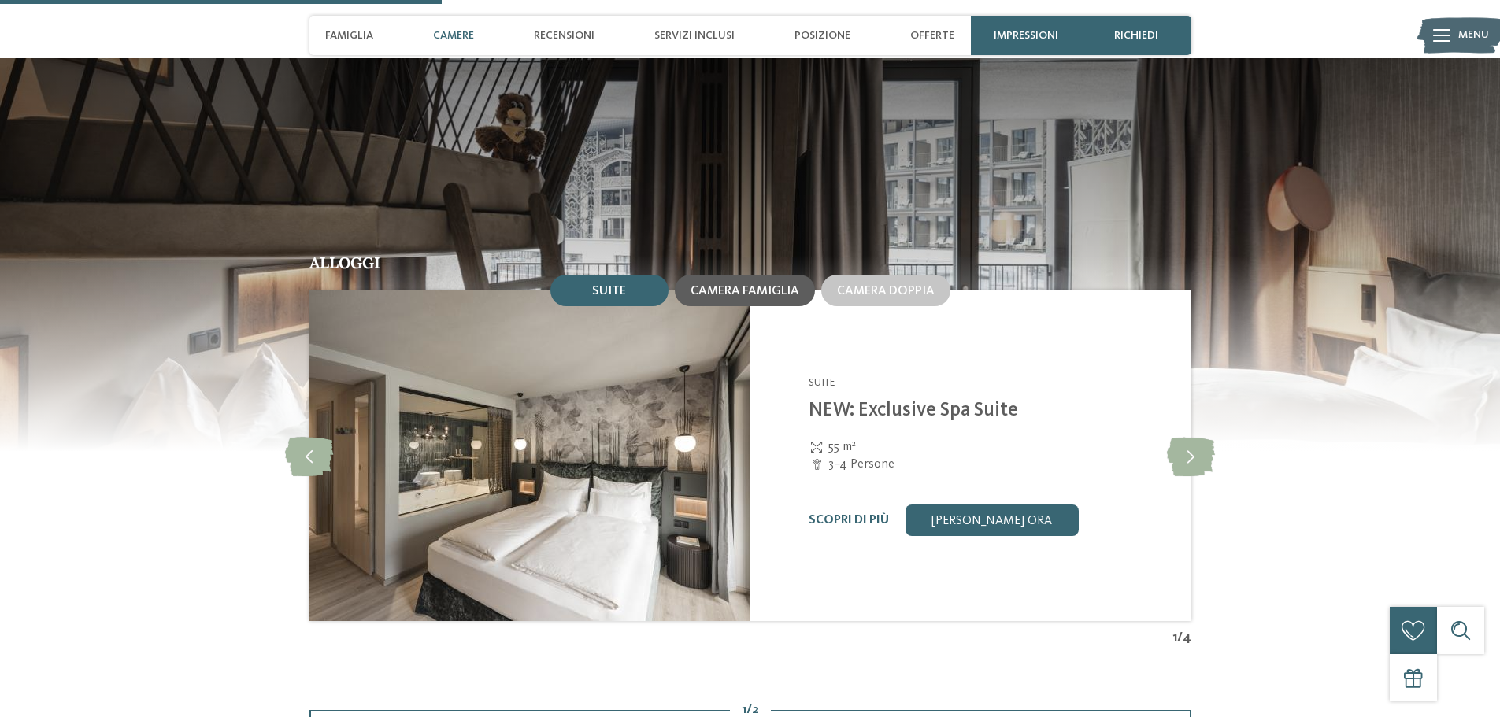
click at [765, 295] on span "Camera famiglia" at bounding box center [745, 291] width 109 height 13
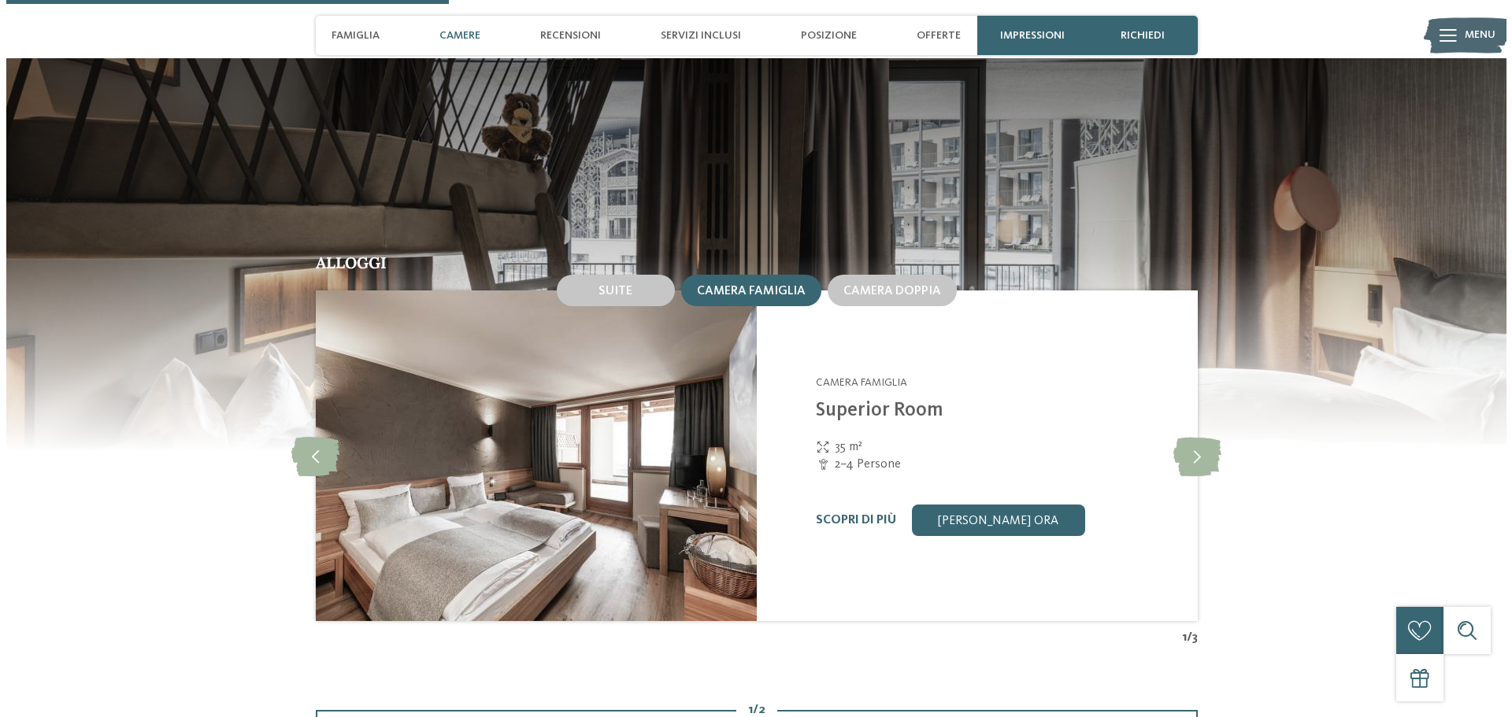
scroll to position [1654, 0]
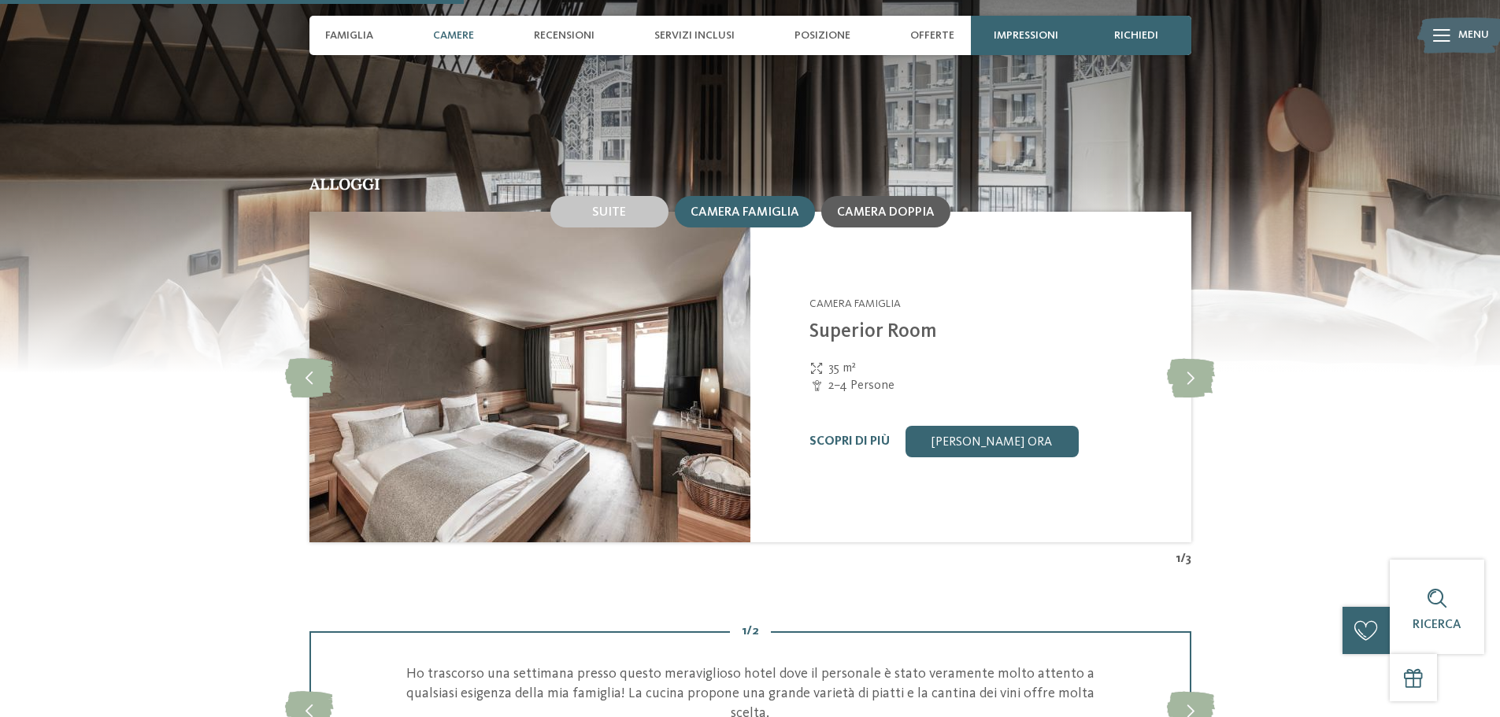
click at [868, 211] on span "Camera doppia" at bounding box center [886, 212] width 98 height 13
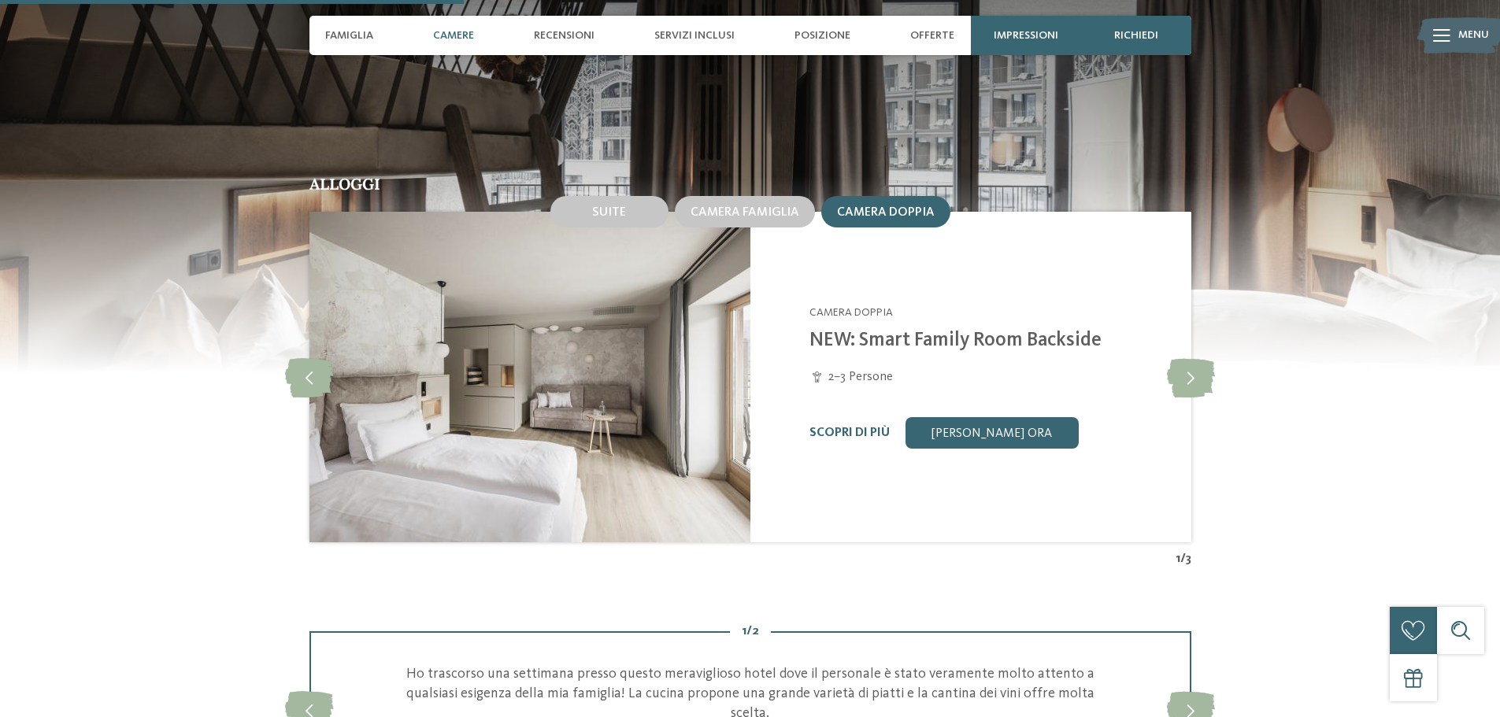
click at [846, 439] on div "Scopri di più" at bounding box center [850, 433] width 80 height 15
click at [844, 434] on link "Scopri di più" at bounding box center [850, 433] width 80 height 13
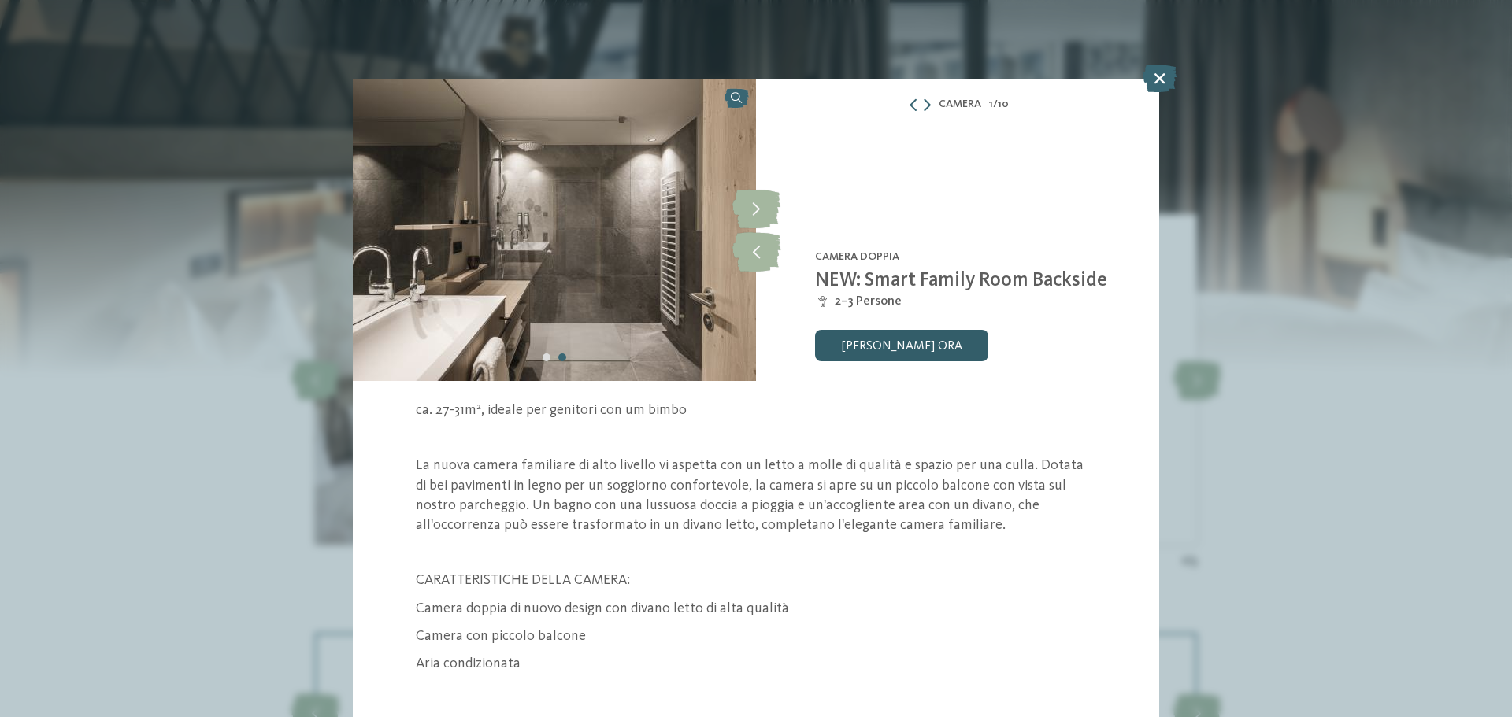
click at [856, 341] on link "[PERSON_NAME] ora" at bounding box center [901, 346] width 173 height 32
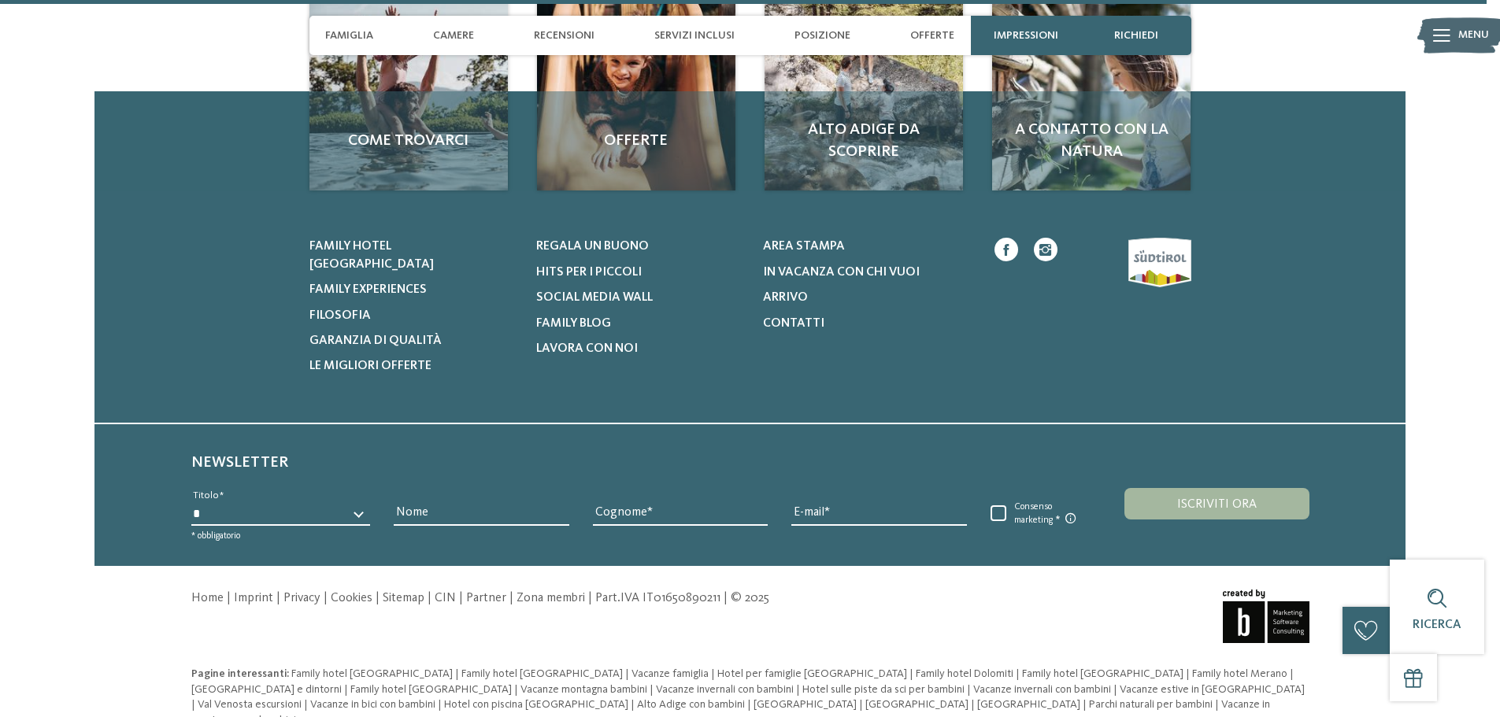
scroll to position [5633, 0]
